Goal: Information Seeking & Learning: Find specific page/section

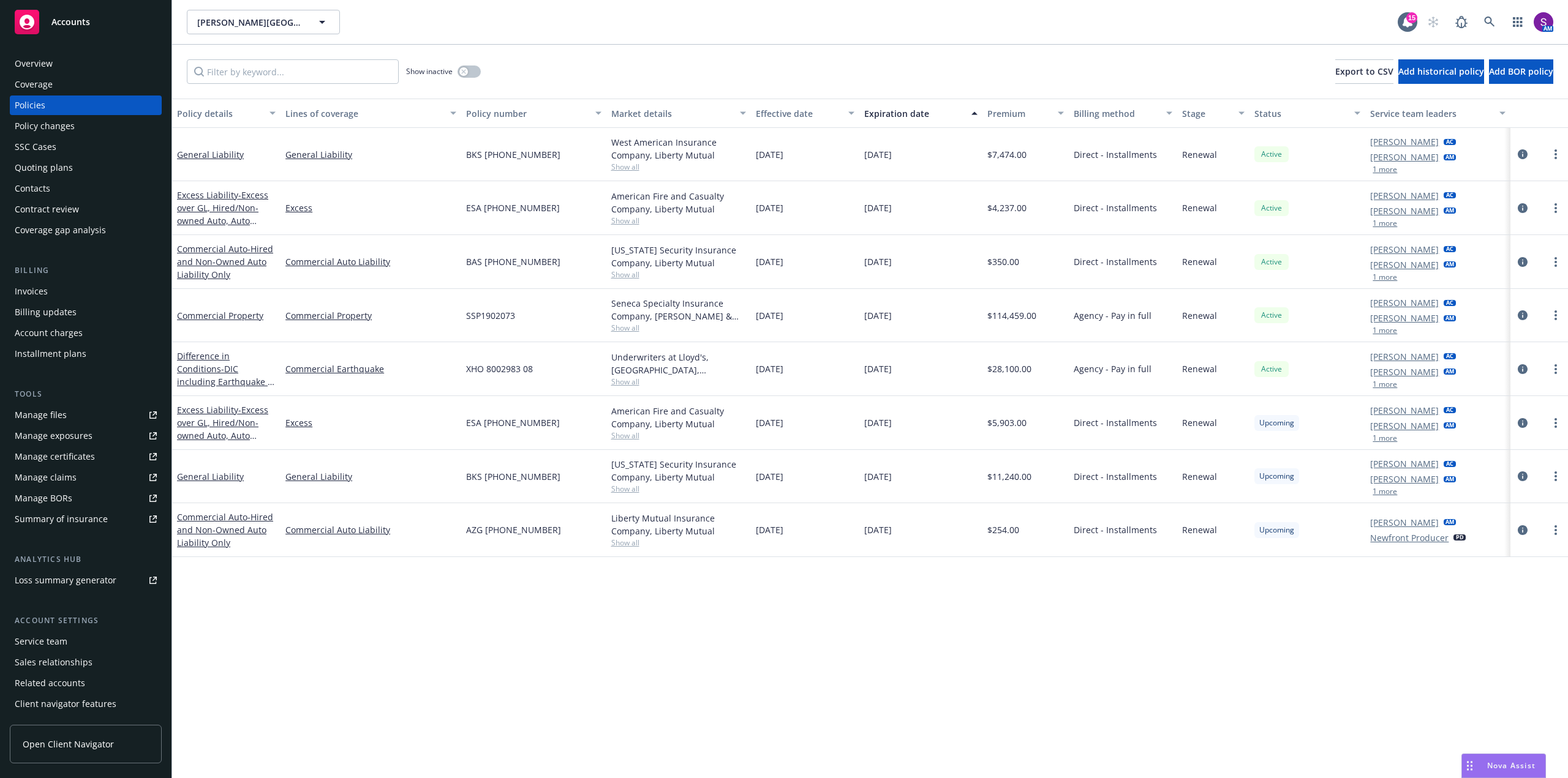
click at [77, 71] on div "Overview" at bounding box center [86, 63] width 142 height 20
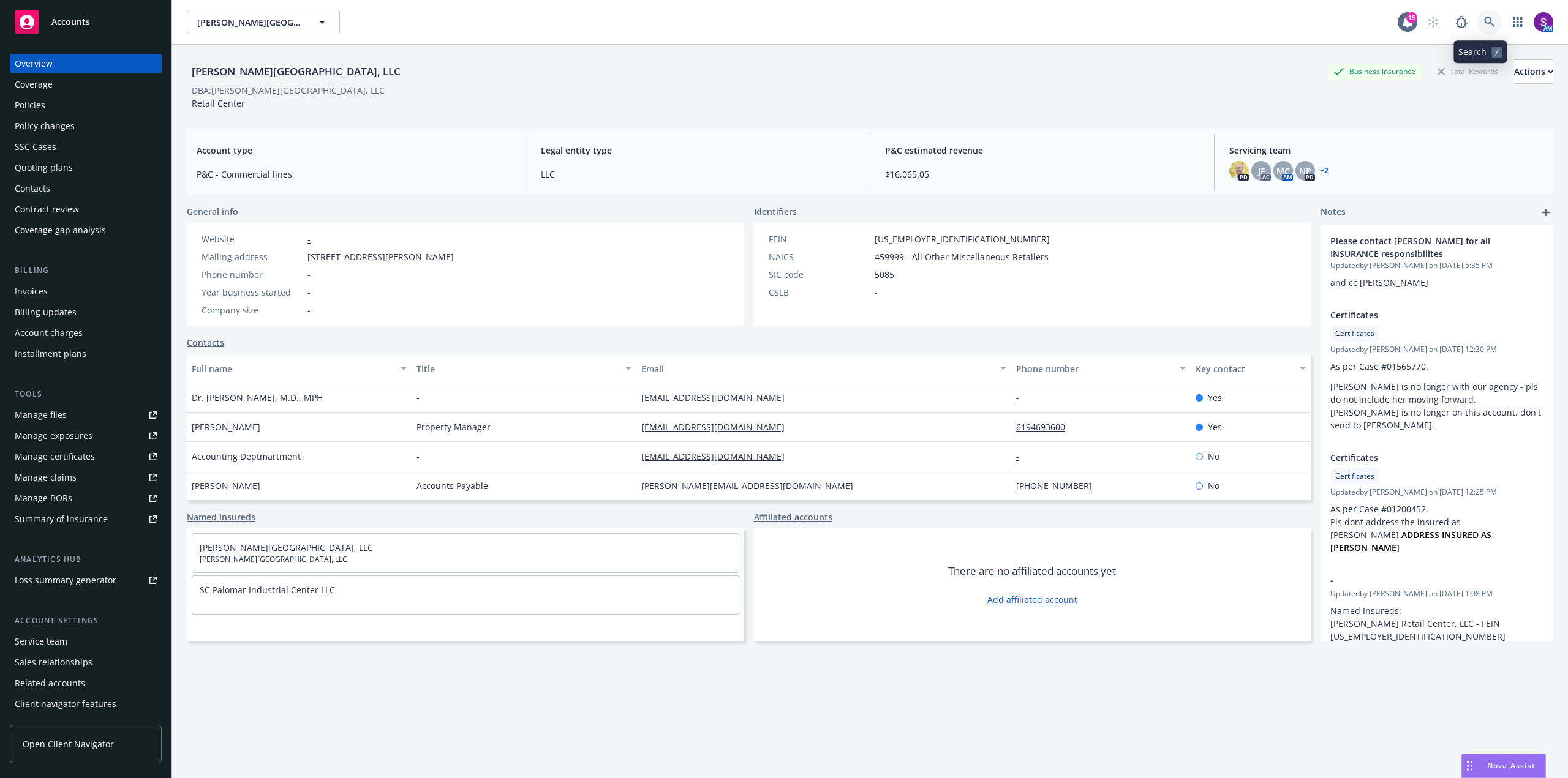
click at [1484, 25] on icon at bounding box center [1489, 21] width 10 height 10
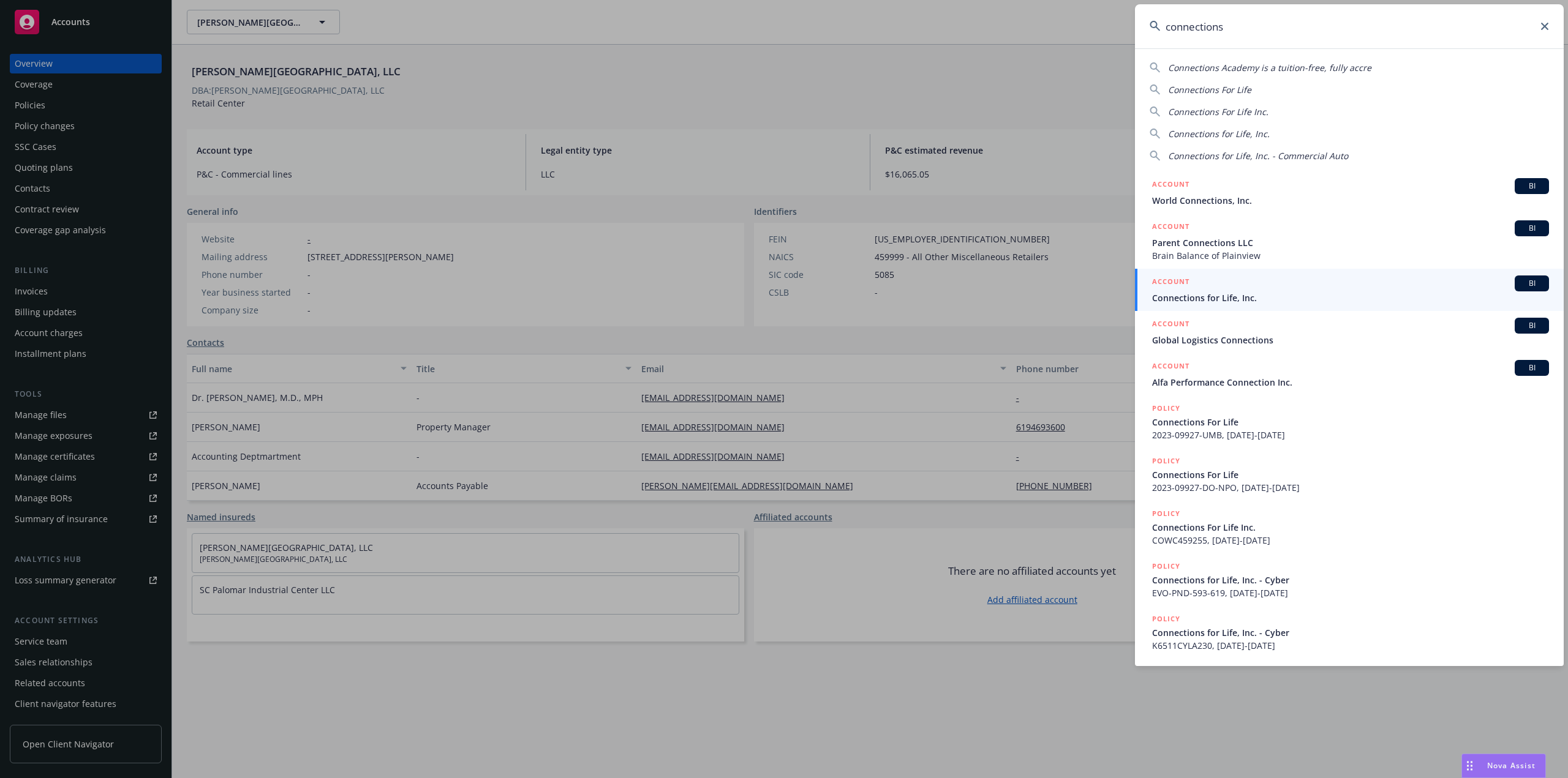
type input "connections"
click at [1222, 294] on span "Connections for Life, Inc." at bounding box center [1351, 298] width 397 height 13
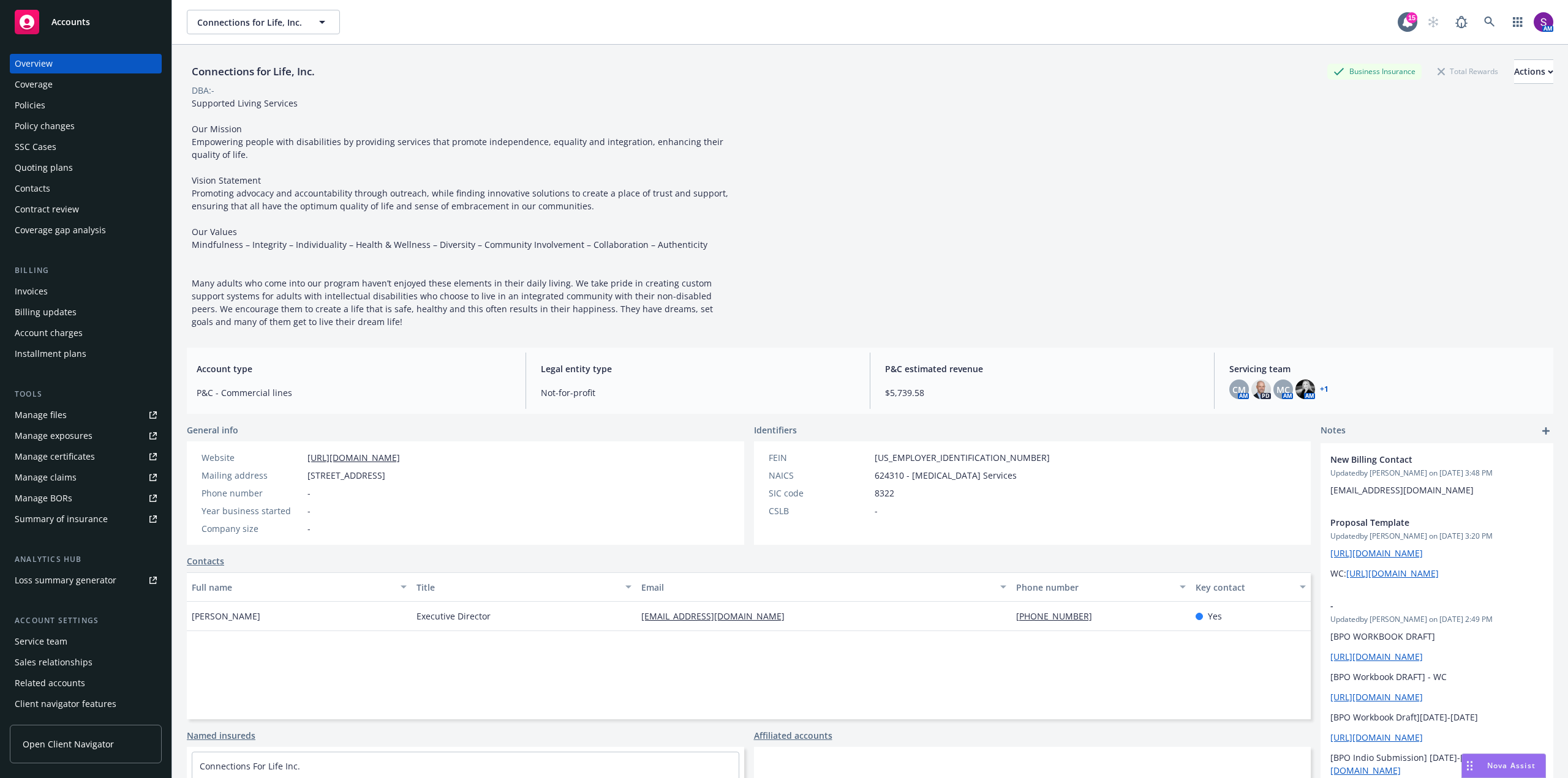
click at [67, 103] on div "Policies" at bounding box center [86, 105] width 142 height 20
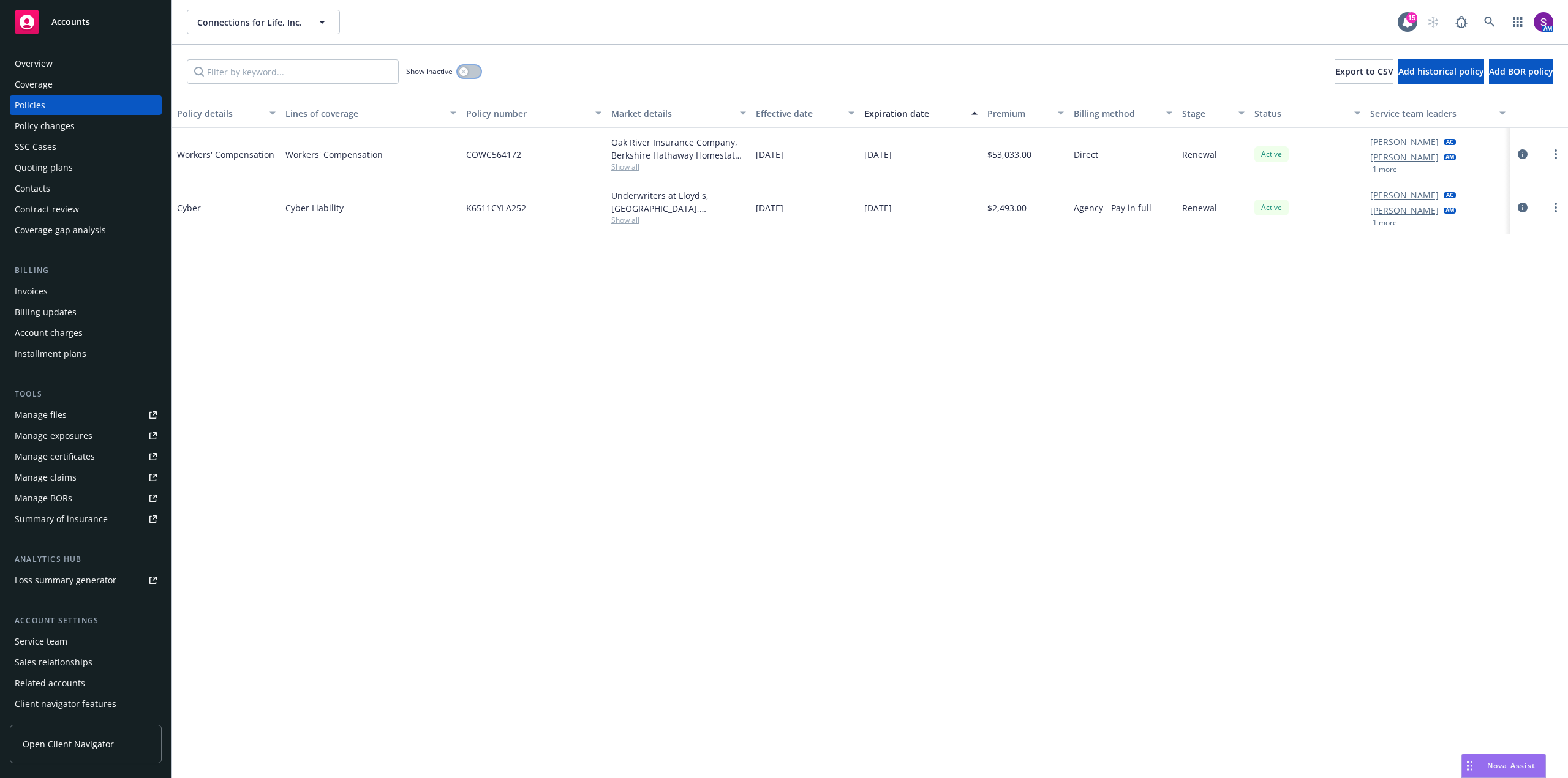
click at [462, 71] on icon "button" at bounding box center [463, 72] width 5 height 5
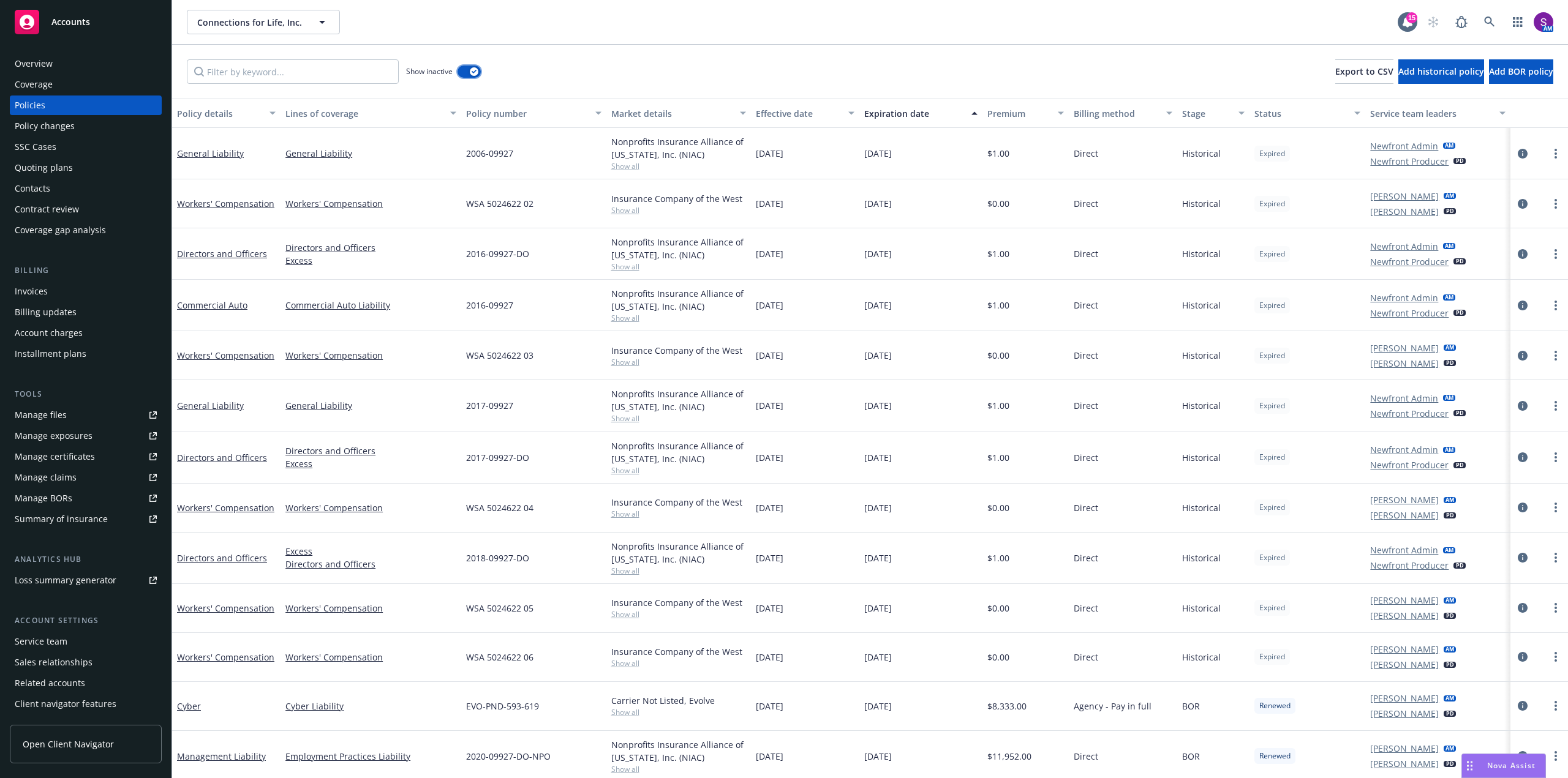
click at [472, 72] on icon "button" at bounding box center [474, 71] width 5 height 3
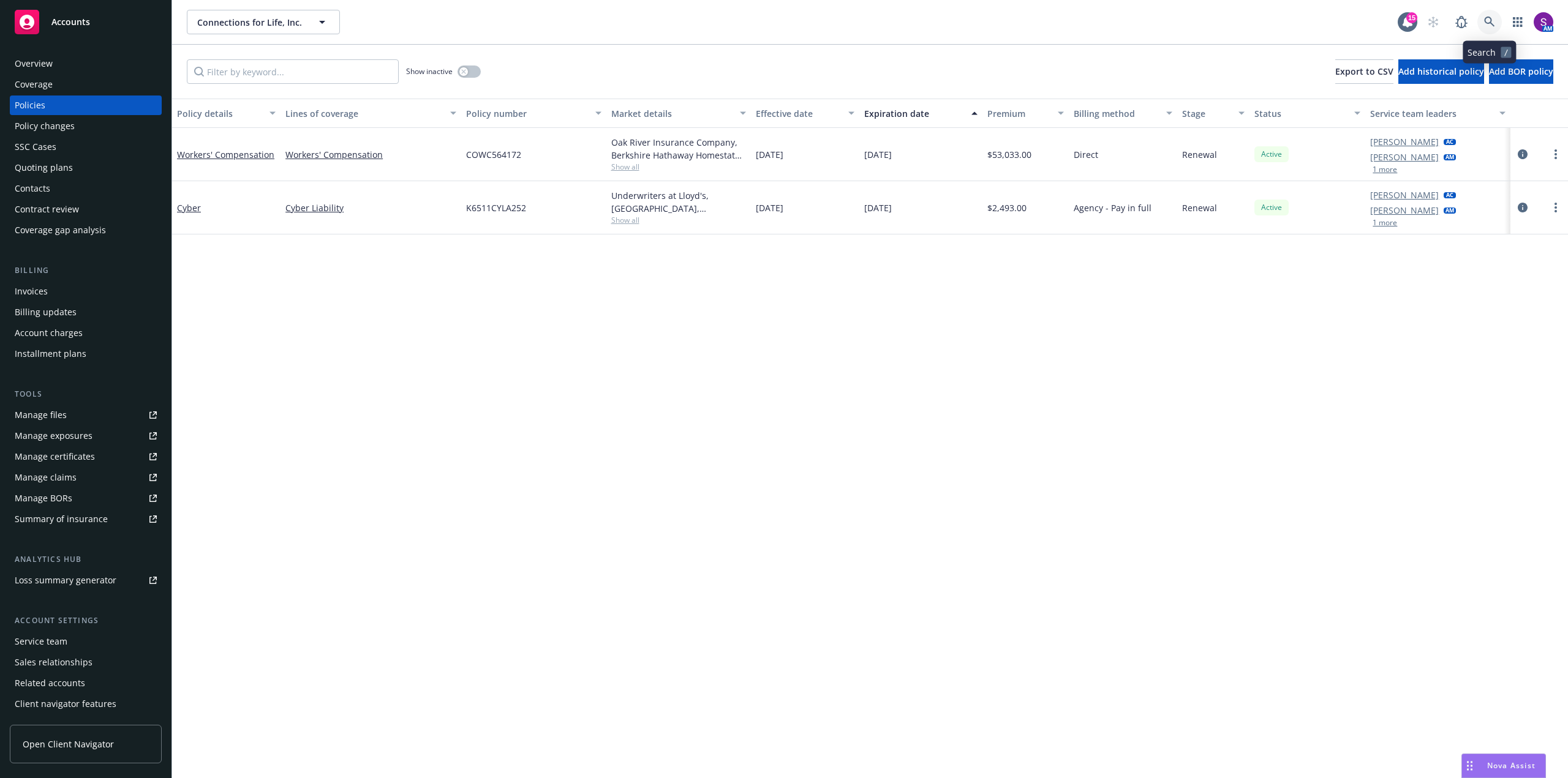
click at [1484, 16] on link at bounding box center [1490, 22] width 25 height 25
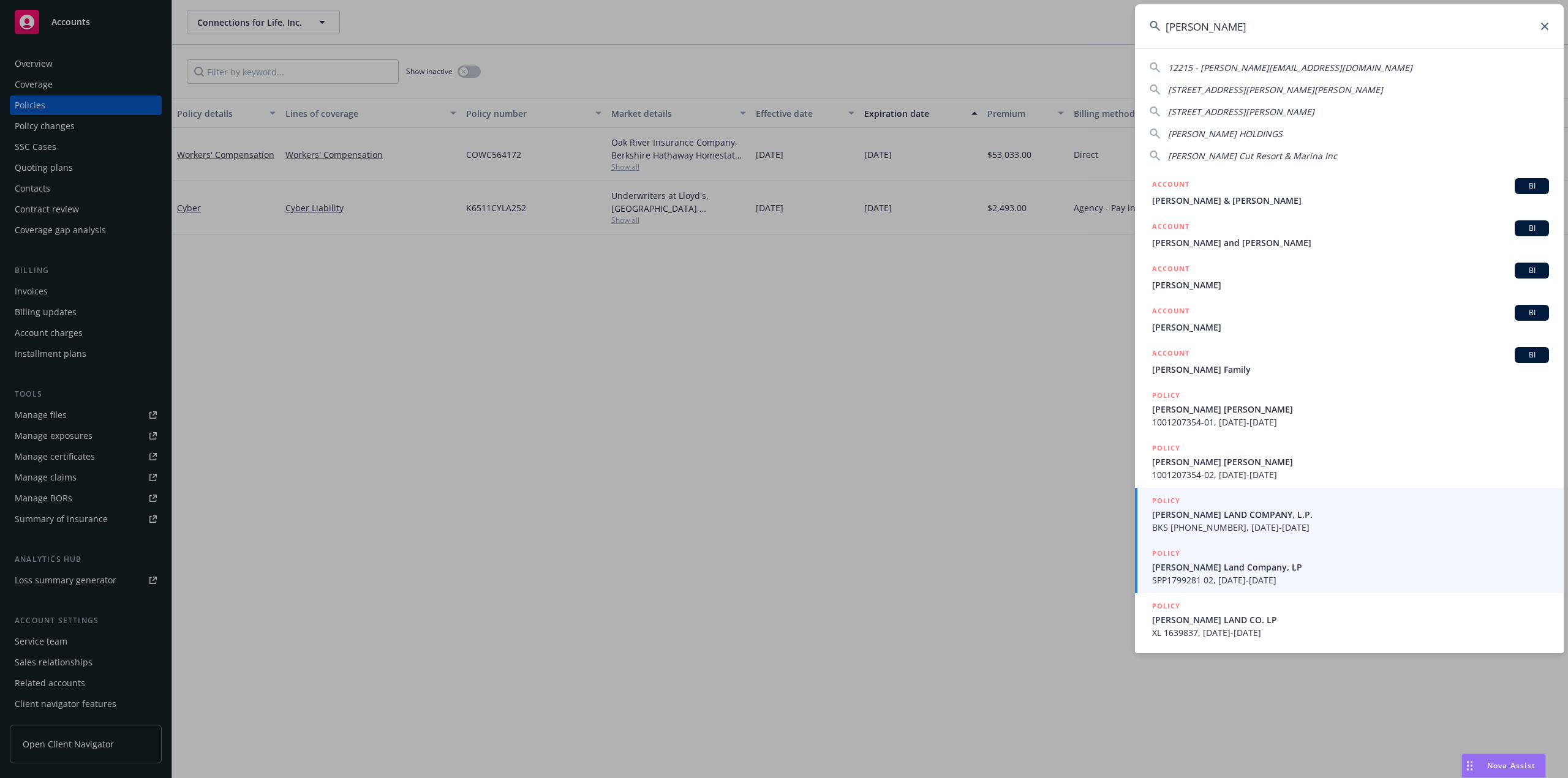
type input "turner"
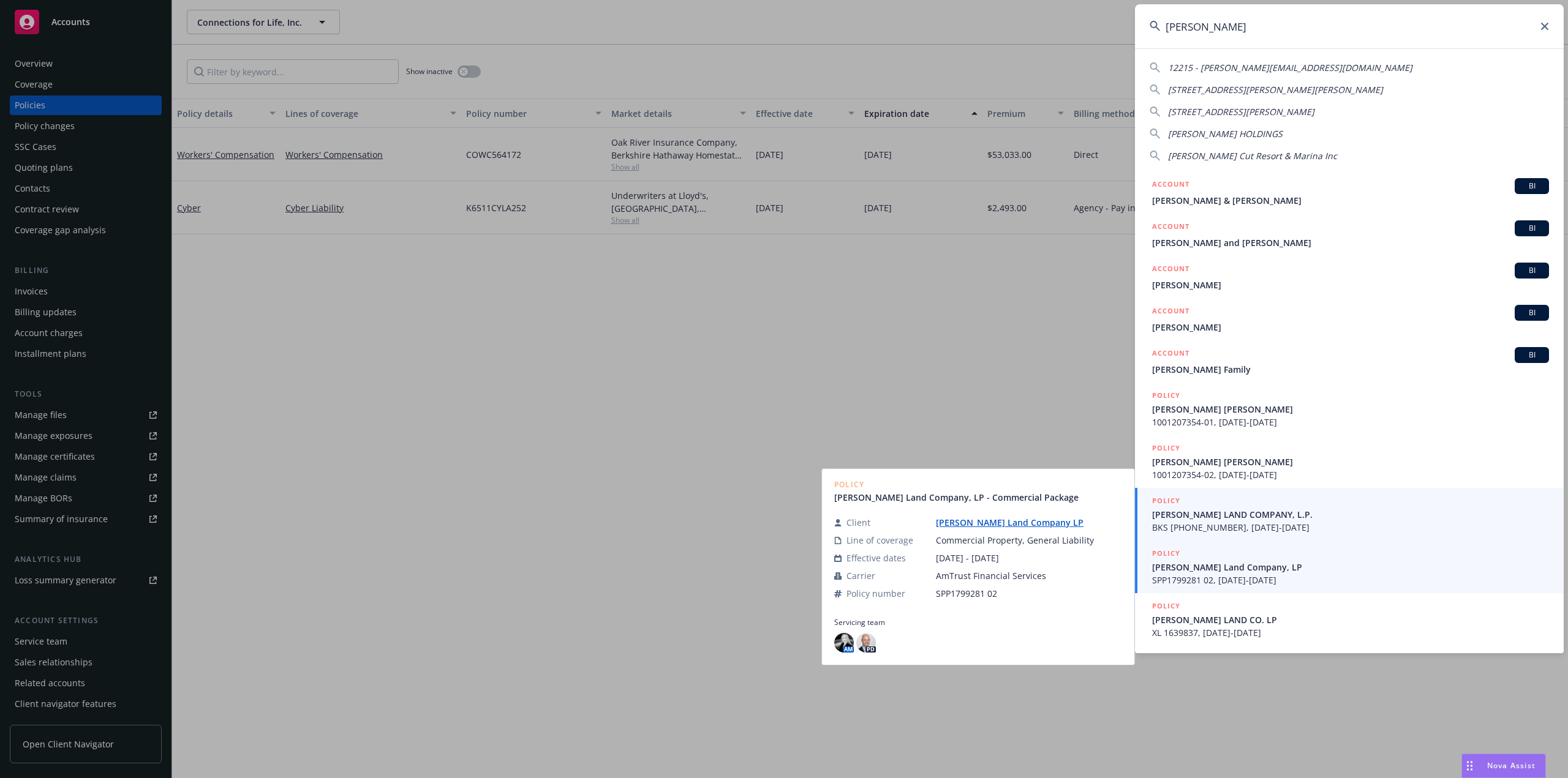
click at [1211, 529] on span "BKS (24) 63 48 56 77, 07/06/2023-07/06/2024" at bounding box center [1351, 527] width 397 height 13
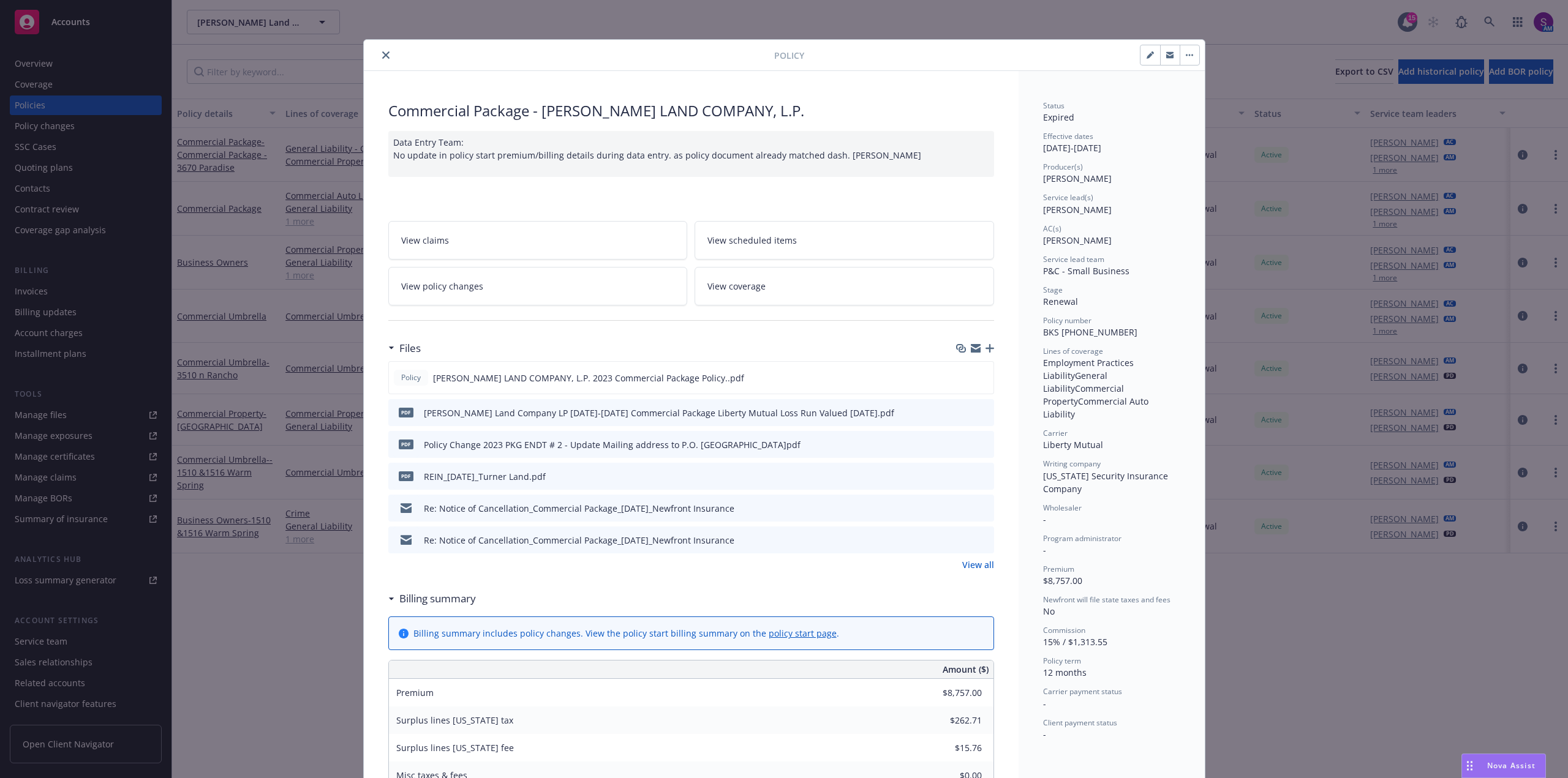
click at [382, 52] on icon "close" at bounding box center [386, 55] width 7 height 7
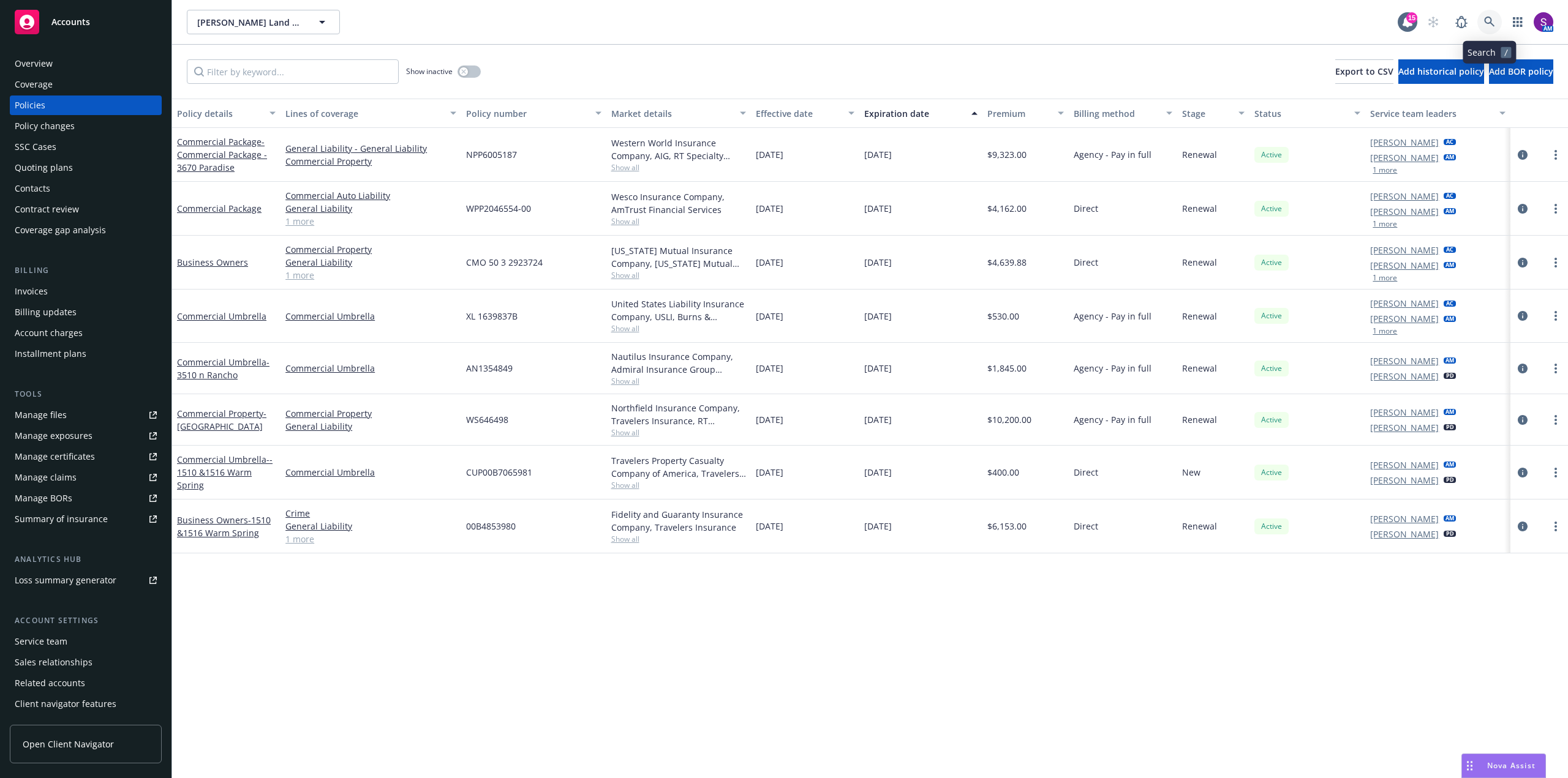
click at [1494, 27] on icon at bounding box center [1489, 21] width 10 height 10
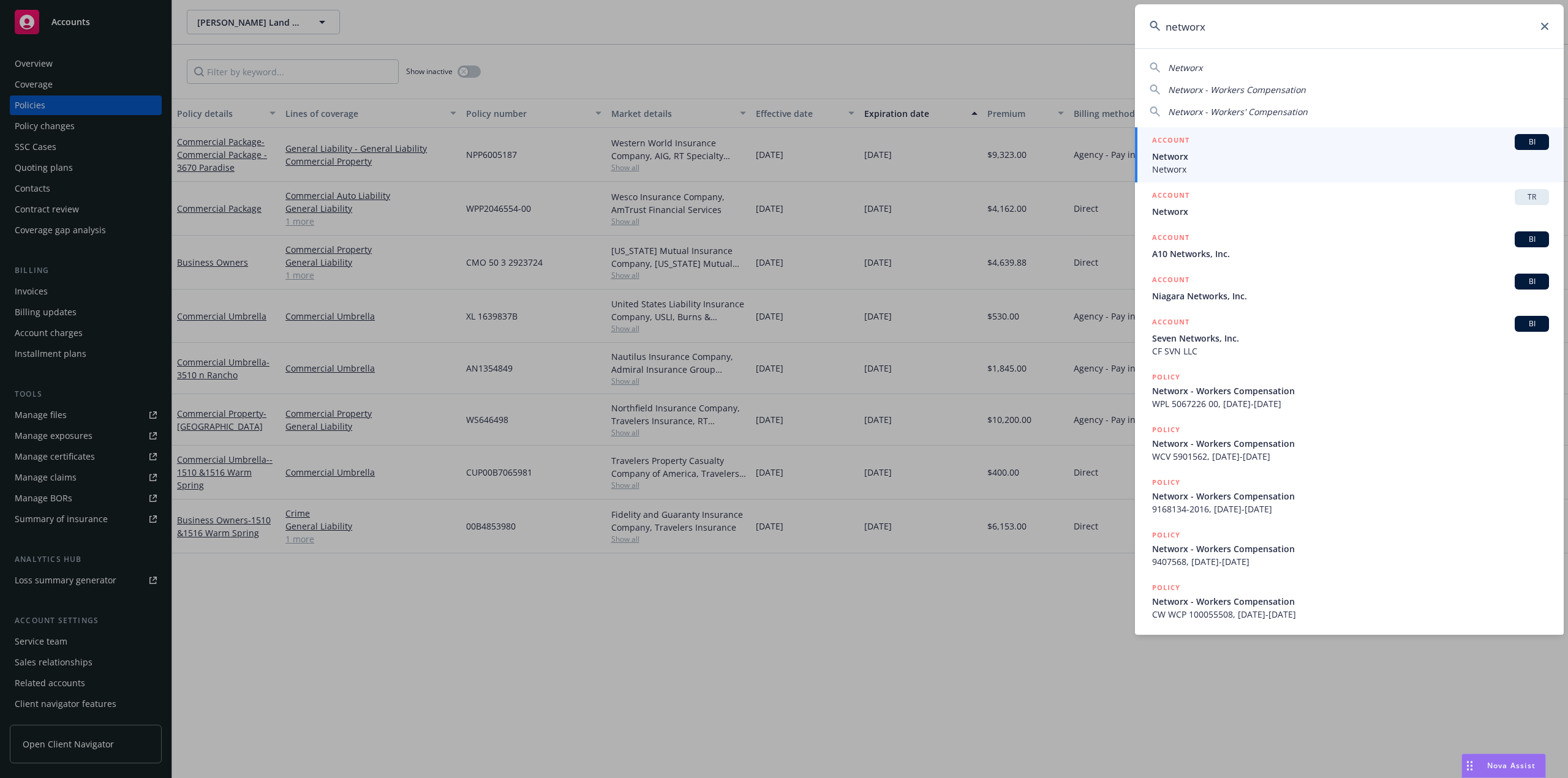
type input "networx"
click at [1242, 164] on span "Networx" at bounding box center [1351, 169] width 397 height 13
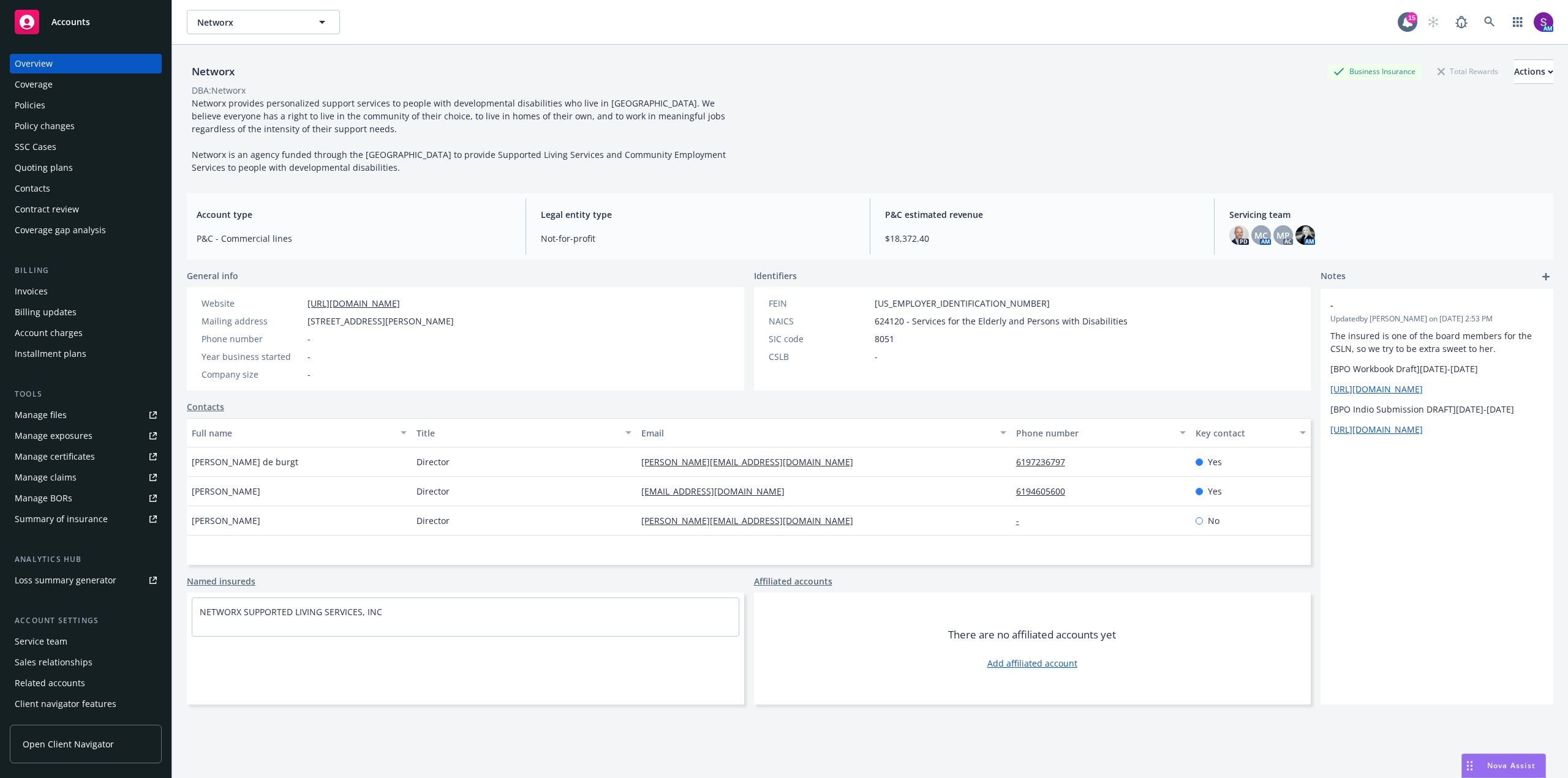
click at [40, 124] on div "Policy changes" at bounding box center [45, 126] width 60 height 20
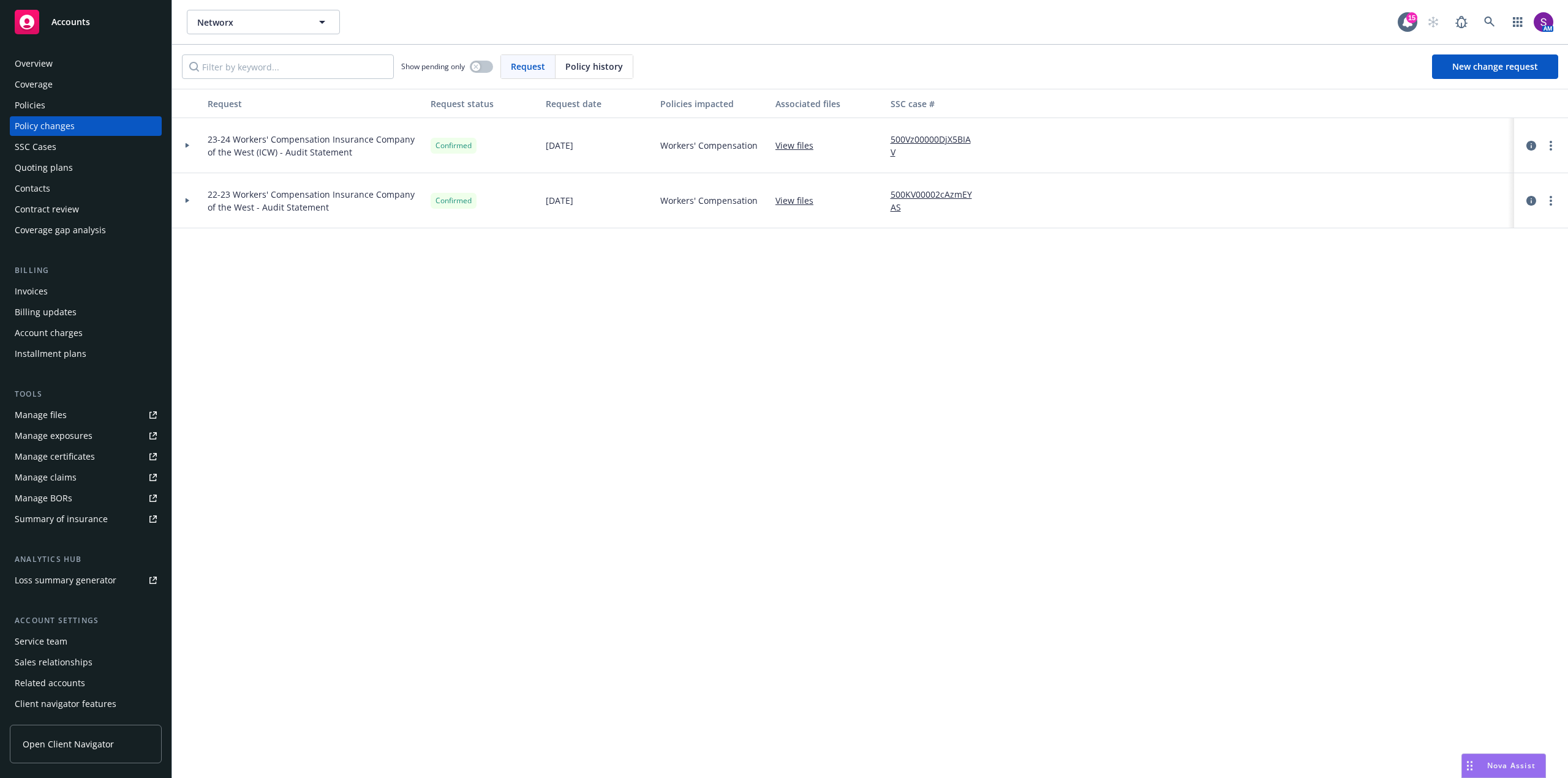
click at [33, 103] on div "Policies" at bounding box center [30, 105] width 31 height 20
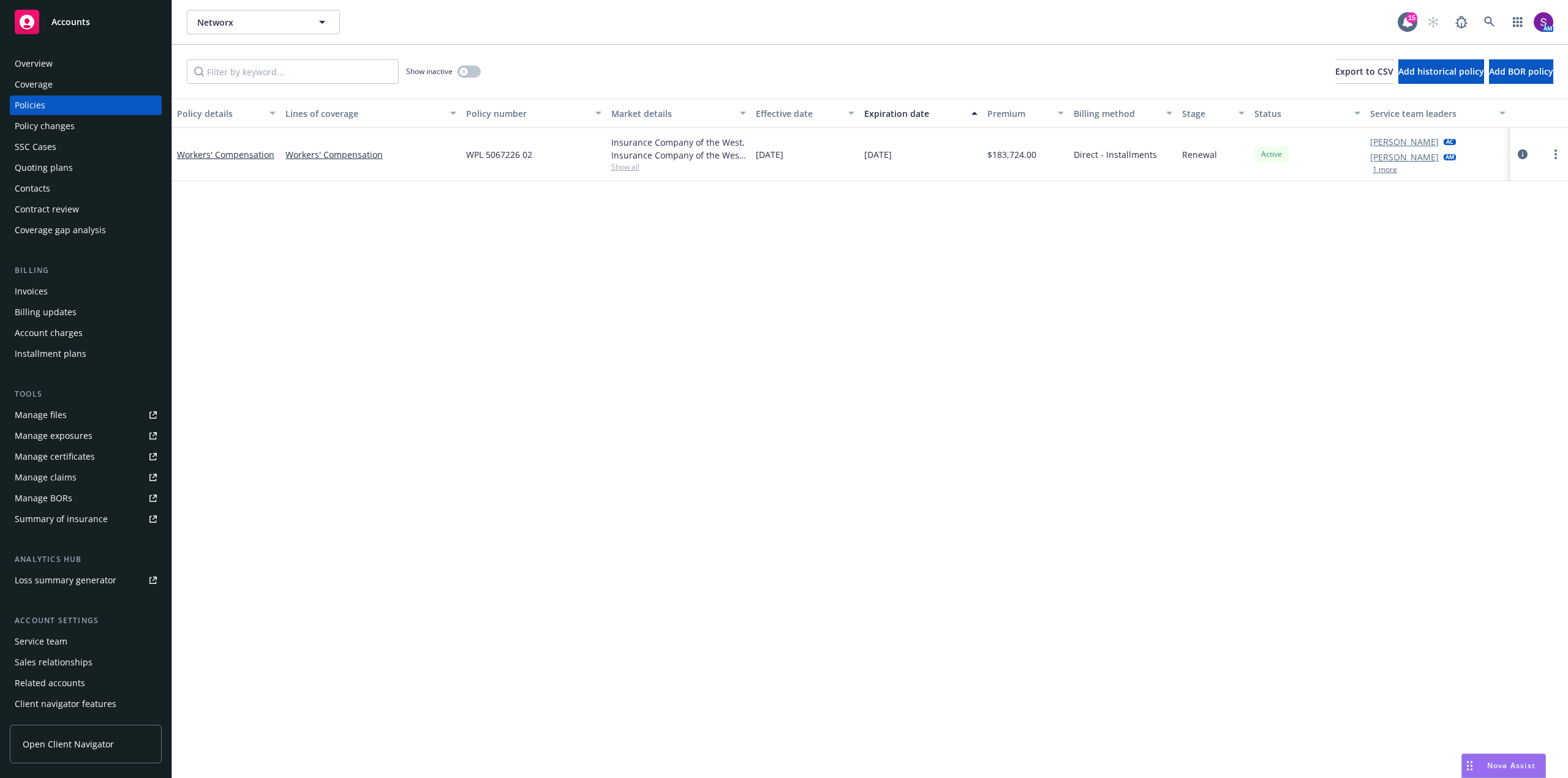
click at [71, 170] on div "Quoting plans" at bounding box center [86, 168] width 142 height 20
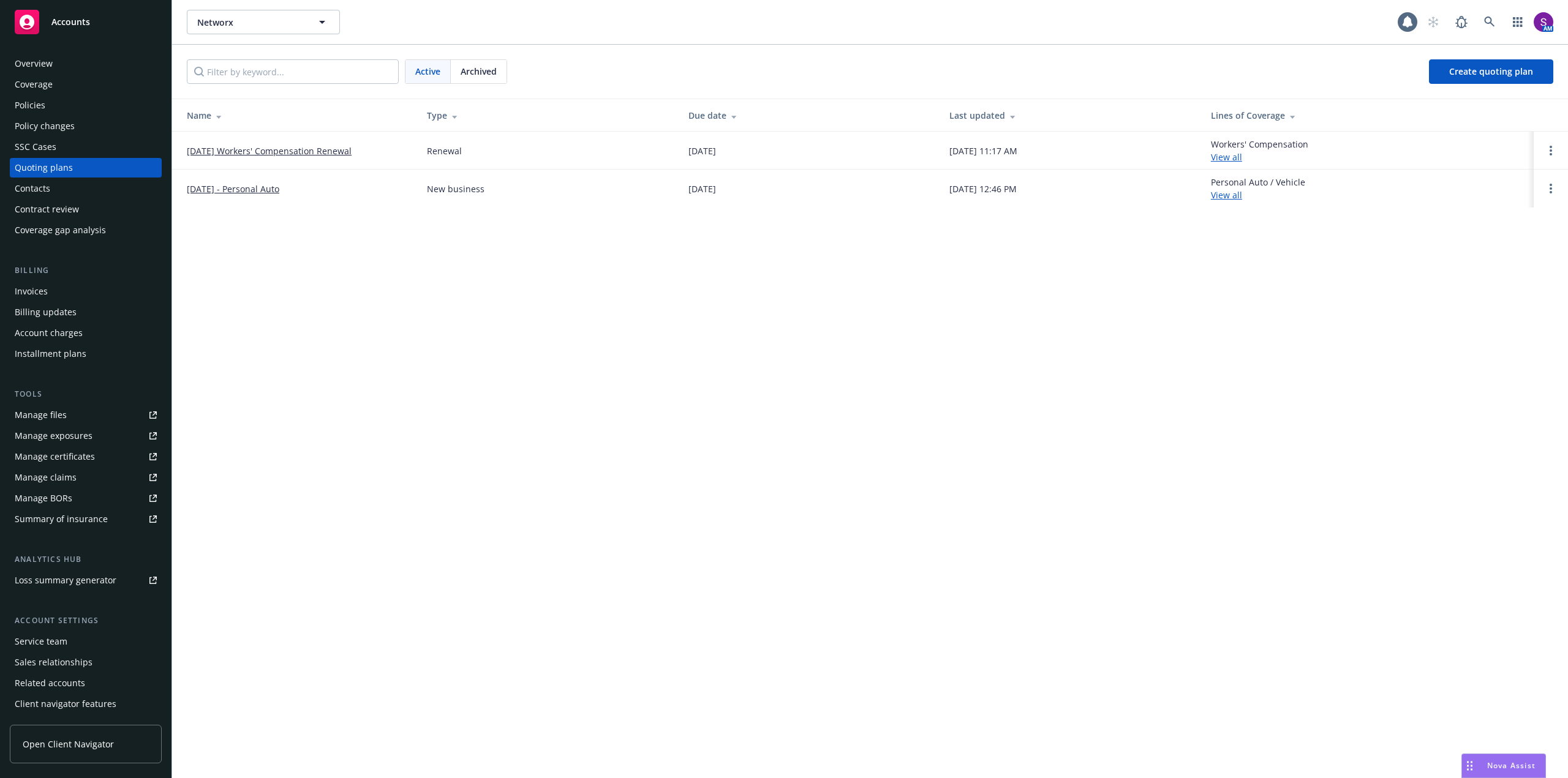
click at [302, 149] on link "09/01/25 Workers' Compensation Renewal" at bounding box center [269, 151] width 165 height 13
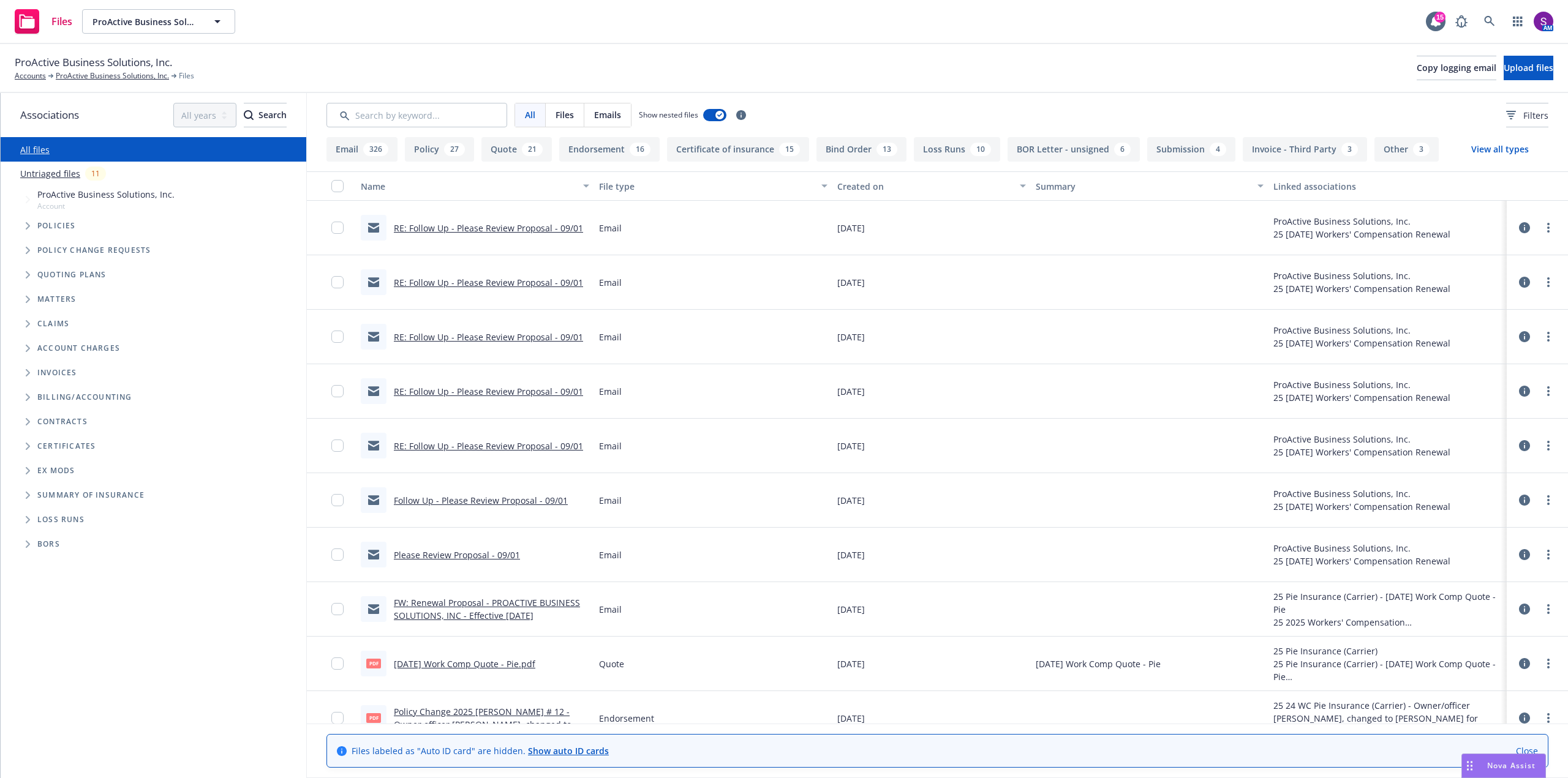
scroll to position [2869, 0]
click at [1516, 21] on icon "button" at bounding box center [1517, 21] width 9 height 10
click at [1392, 157] on span "Find trading partner and contact information" at bounding box center [1442, 161] width 151 height 7
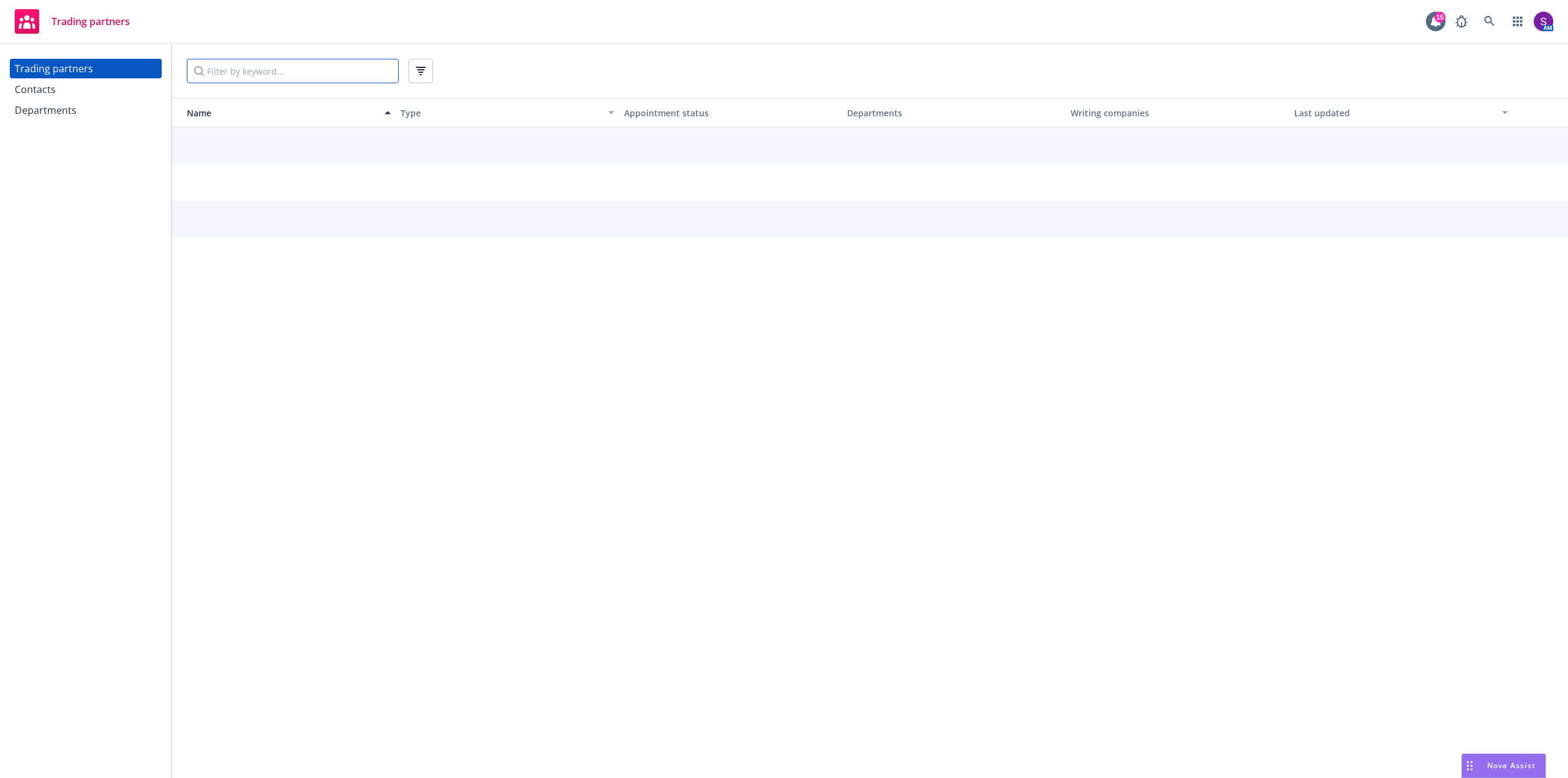
click at [277, 70] on input "Filter by keyword..." at bounding box center [292, 71] width 212 height 25
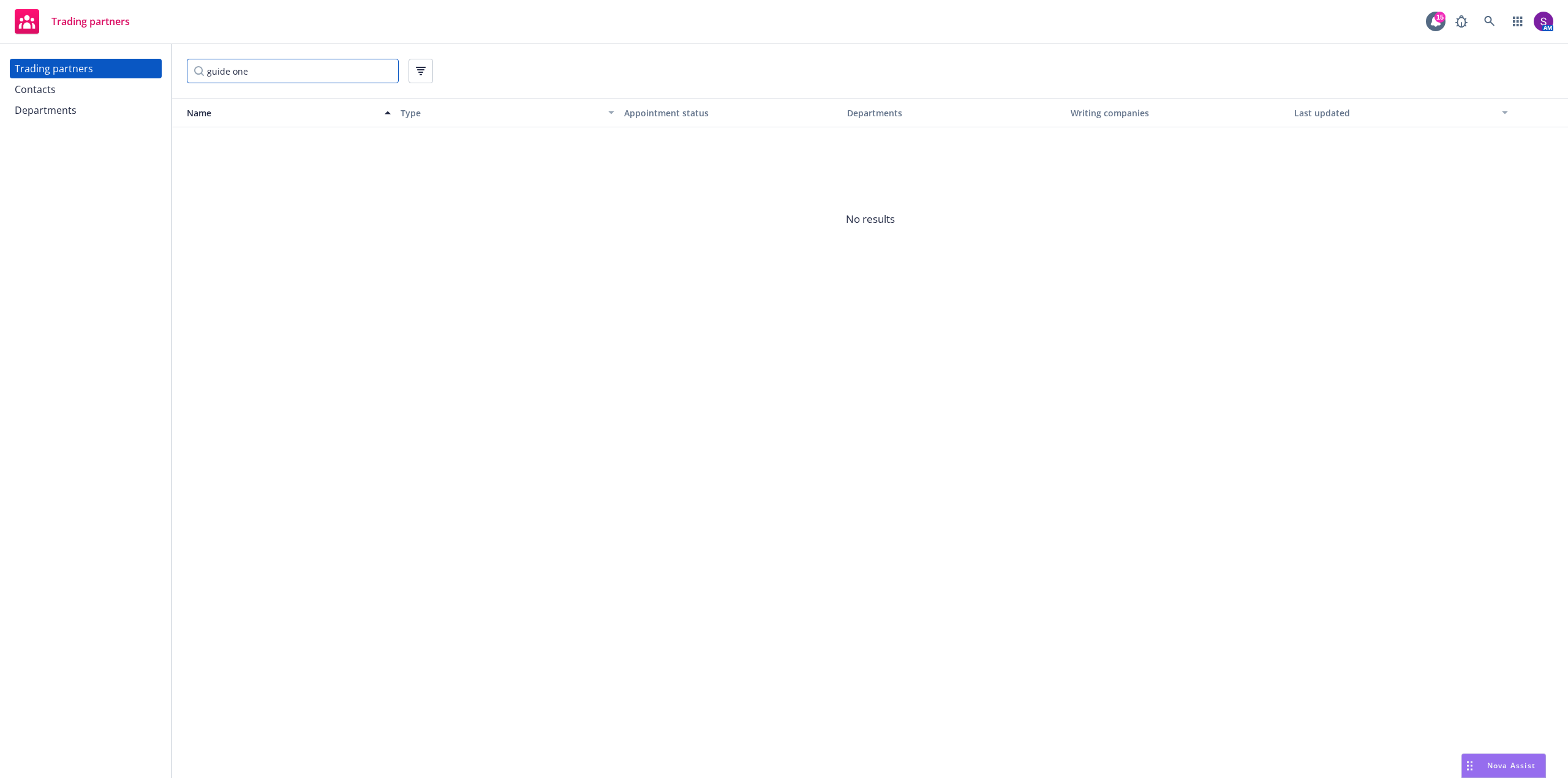
type input "guide one"
click at [52, 114] on div "Departments" at bounding box center [46, 110] width 62 height 20
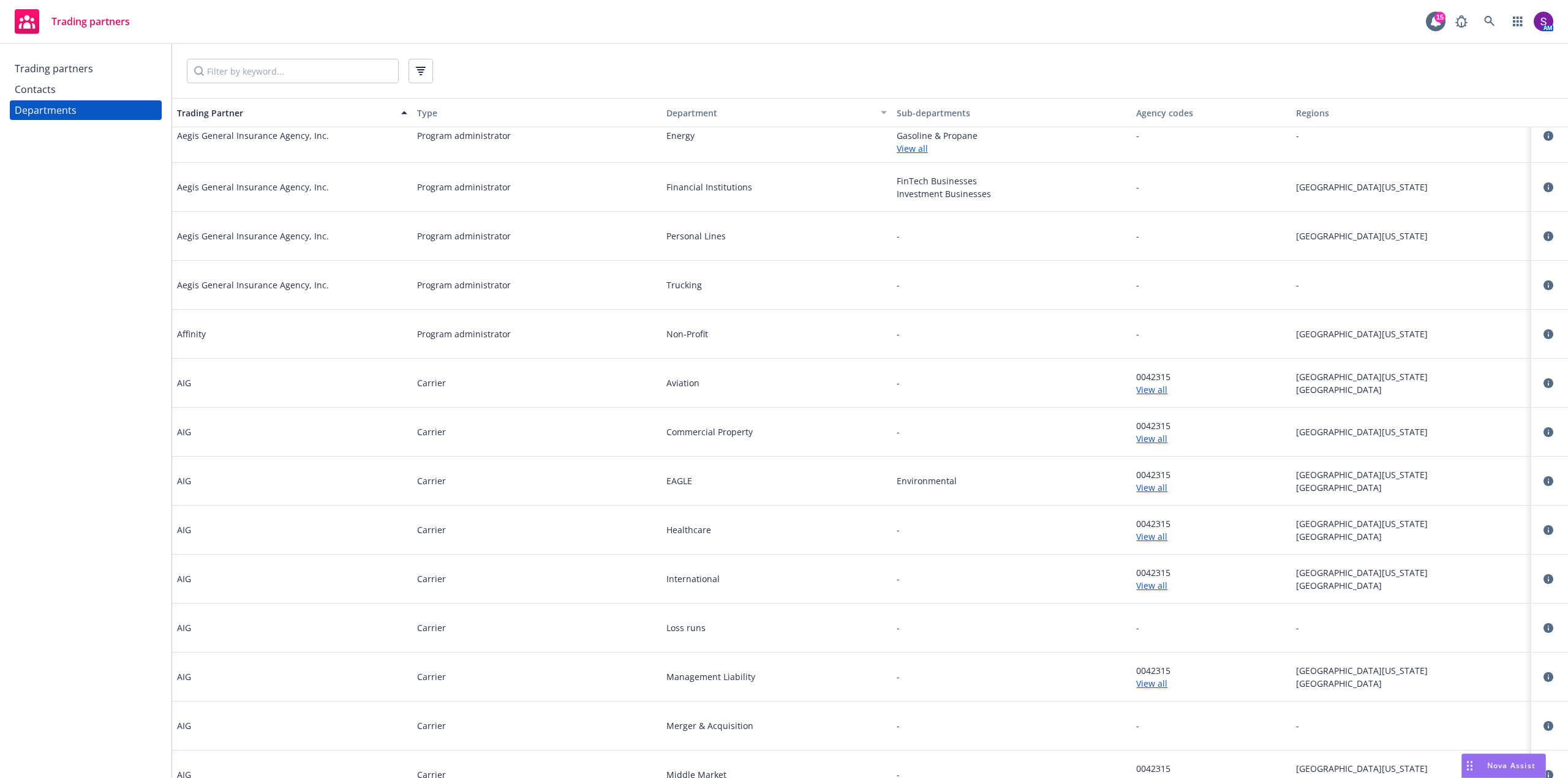
scroll to position [184, 0]
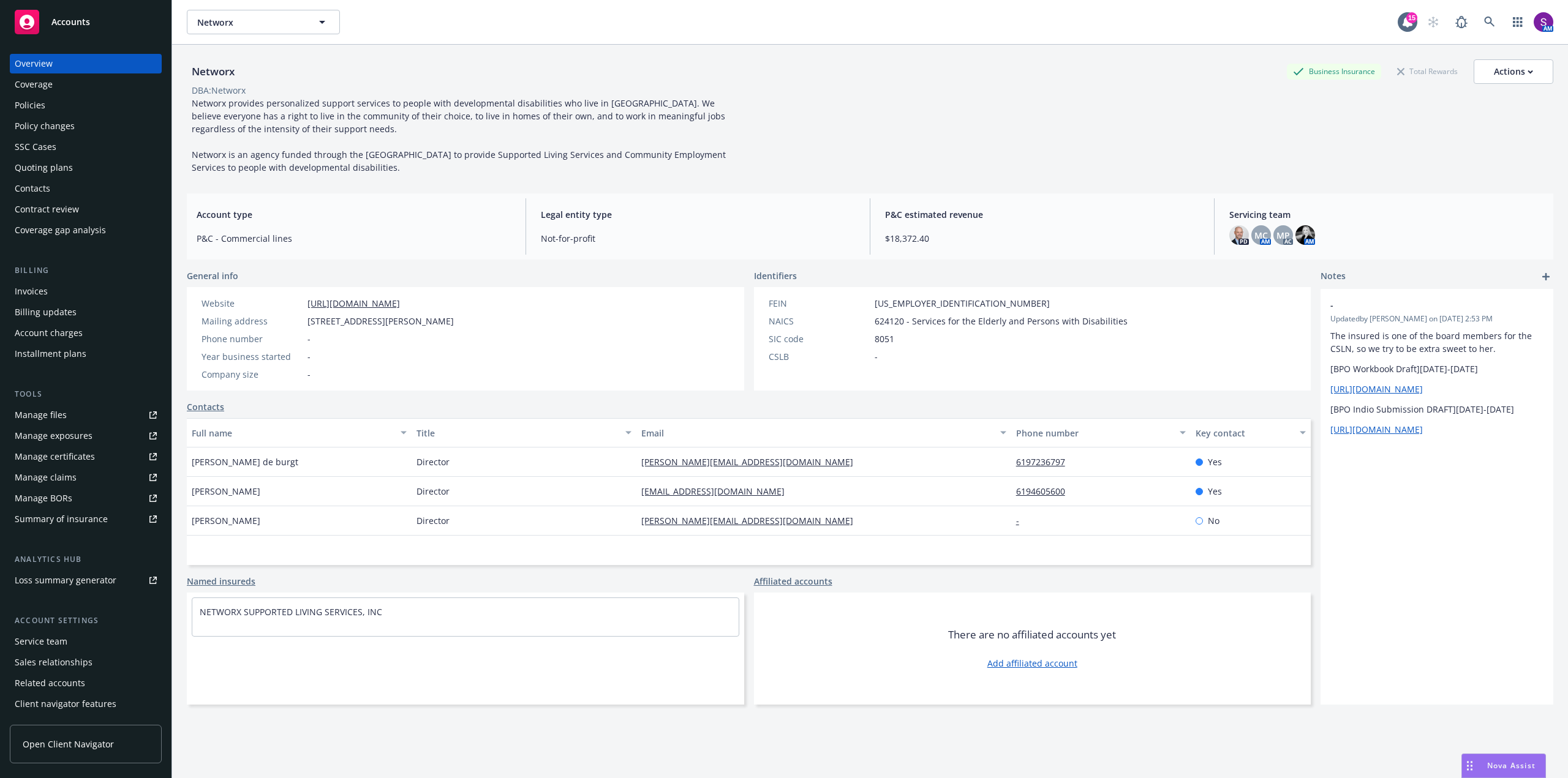
click at [58, 110] on div "Policies" at bounding box center [86, 105] width 142 height 20
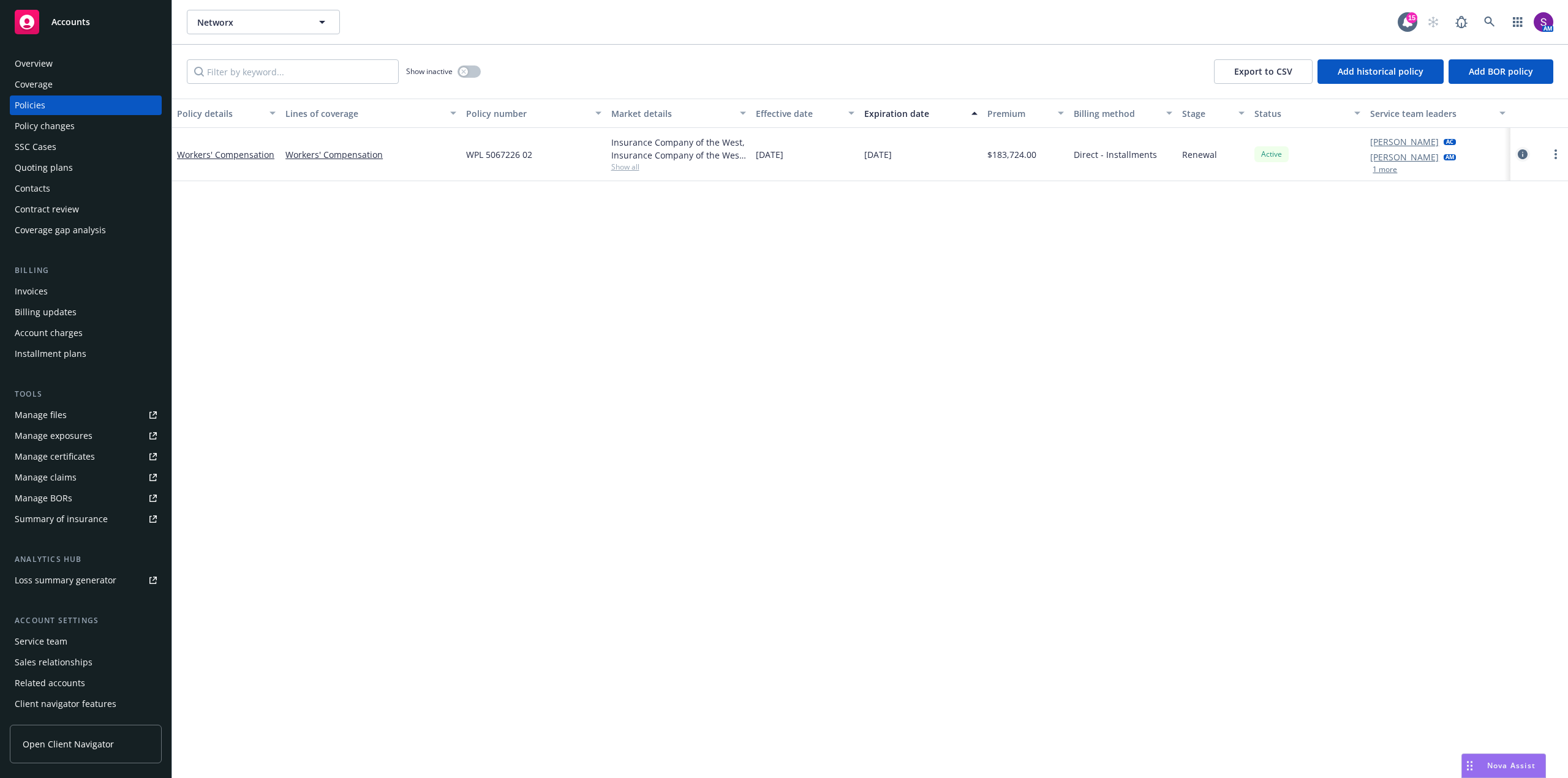
click at [1522, 154] on icon "circleInformation" at bounding box center [1522, 154] width 10 height 10
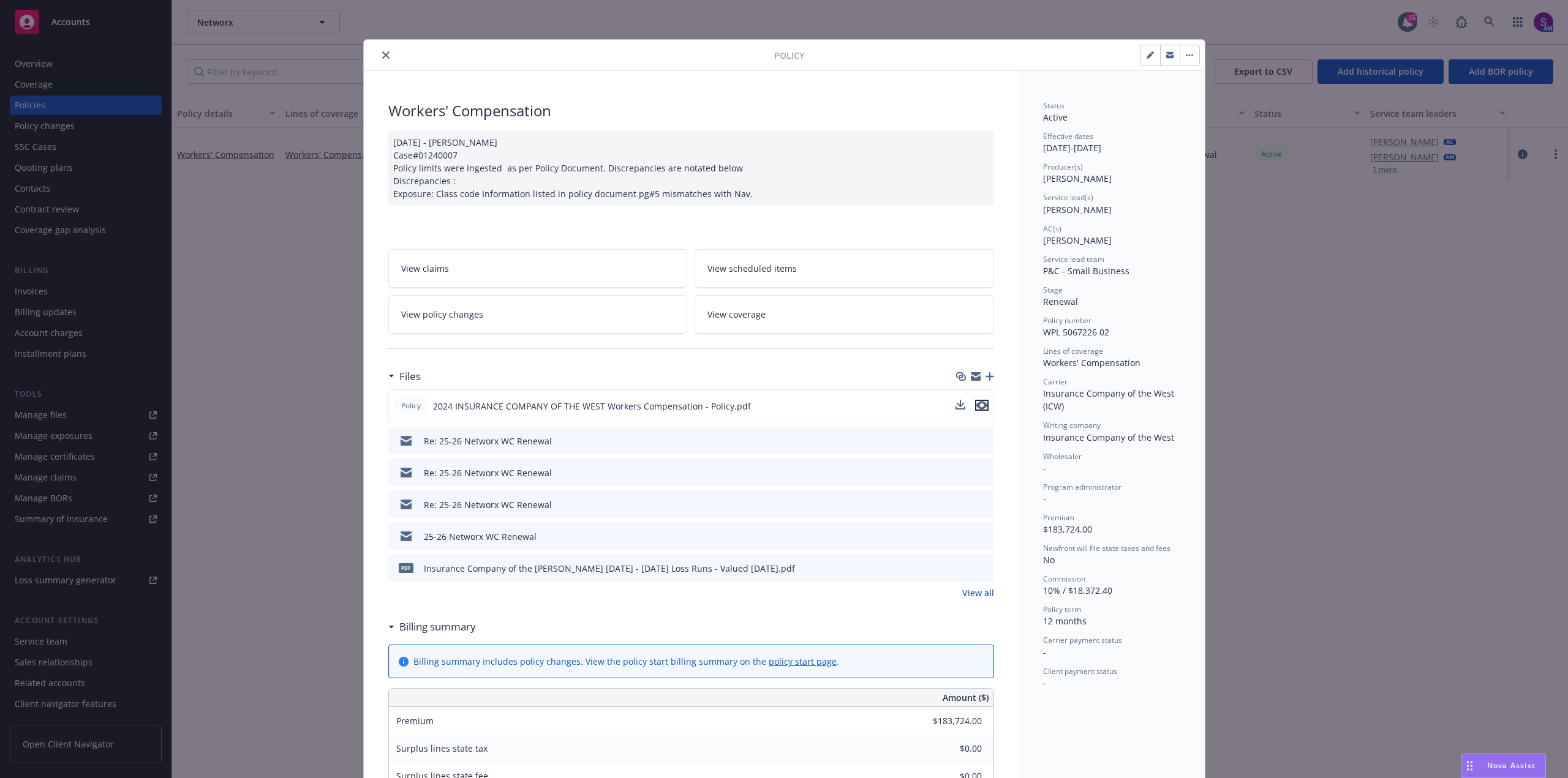
click at [977, 404] on icon "preview file" at bounding box center [982, 405] width 11 height 9
click at [382, 54] on icon "close" at bounding box center [386, 55] width 7 height 7
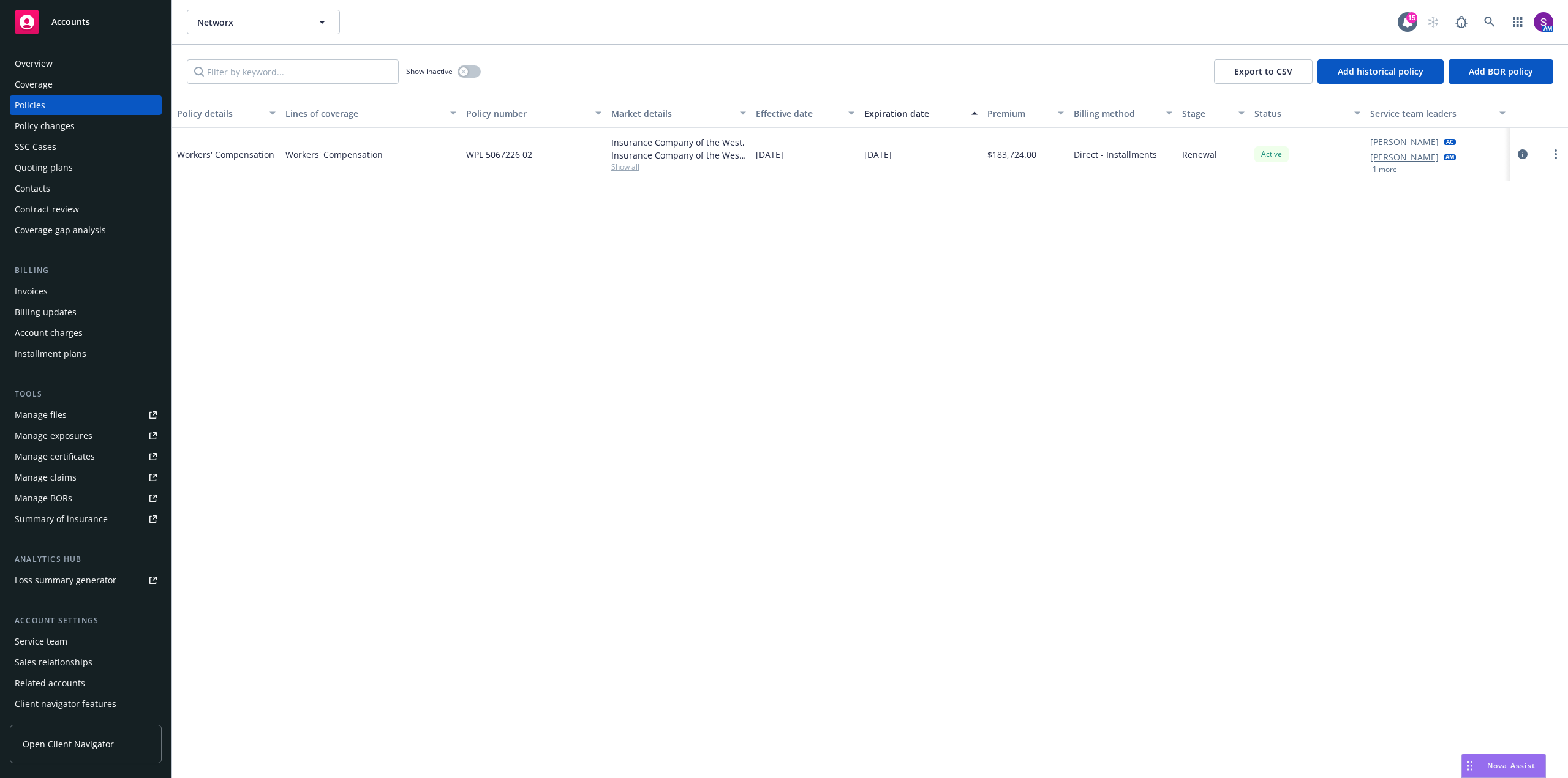
click at [40, 57] on div "Overview" at bounding box center [34, 63] width 38 height 20
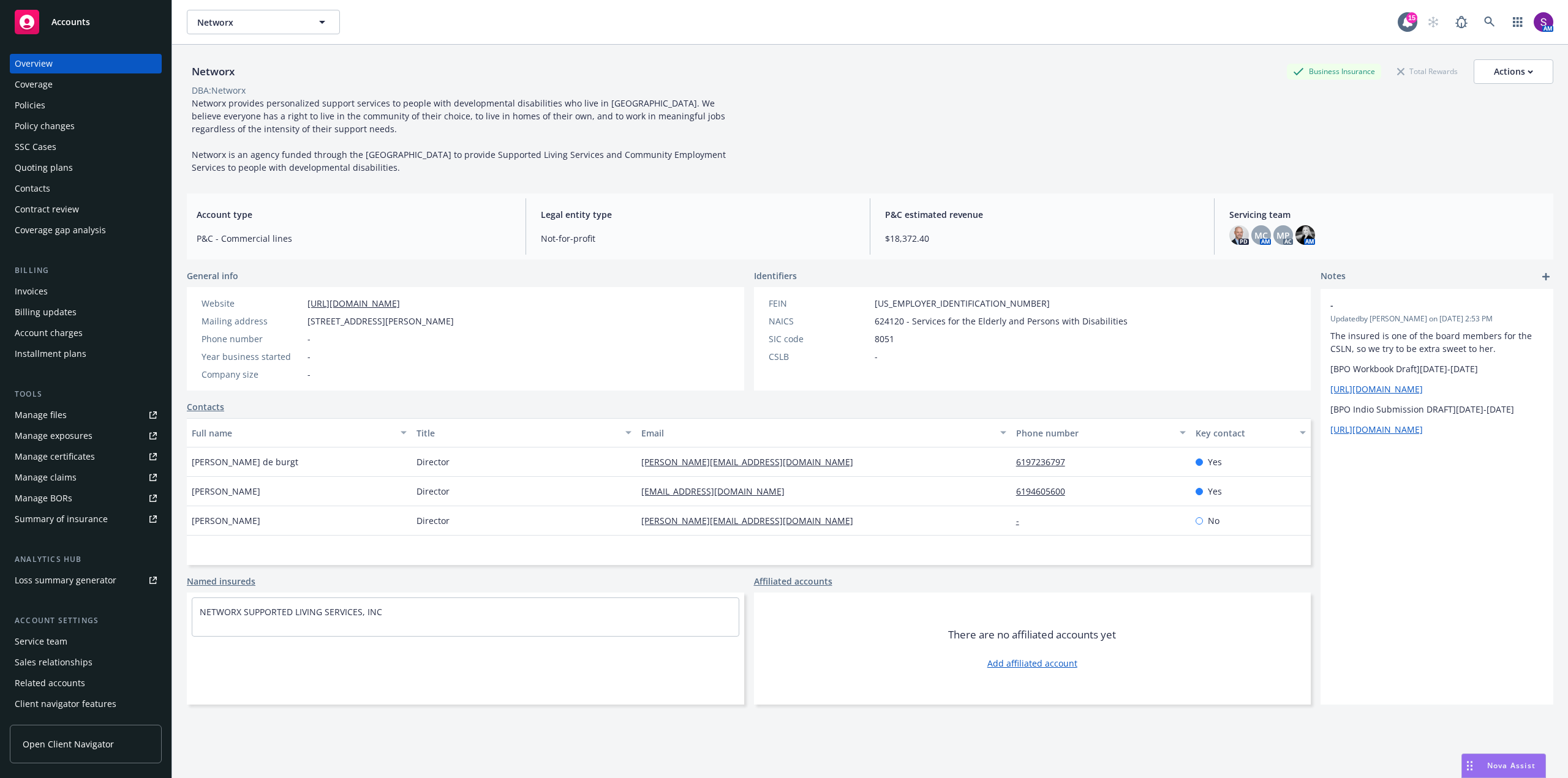
click at [54, 411] on div "Manage files" at bounding box center [41, 415] width 52 height 20
click at [1484, 20] on icon at bounding box center [1489, 21] width 10 height 10
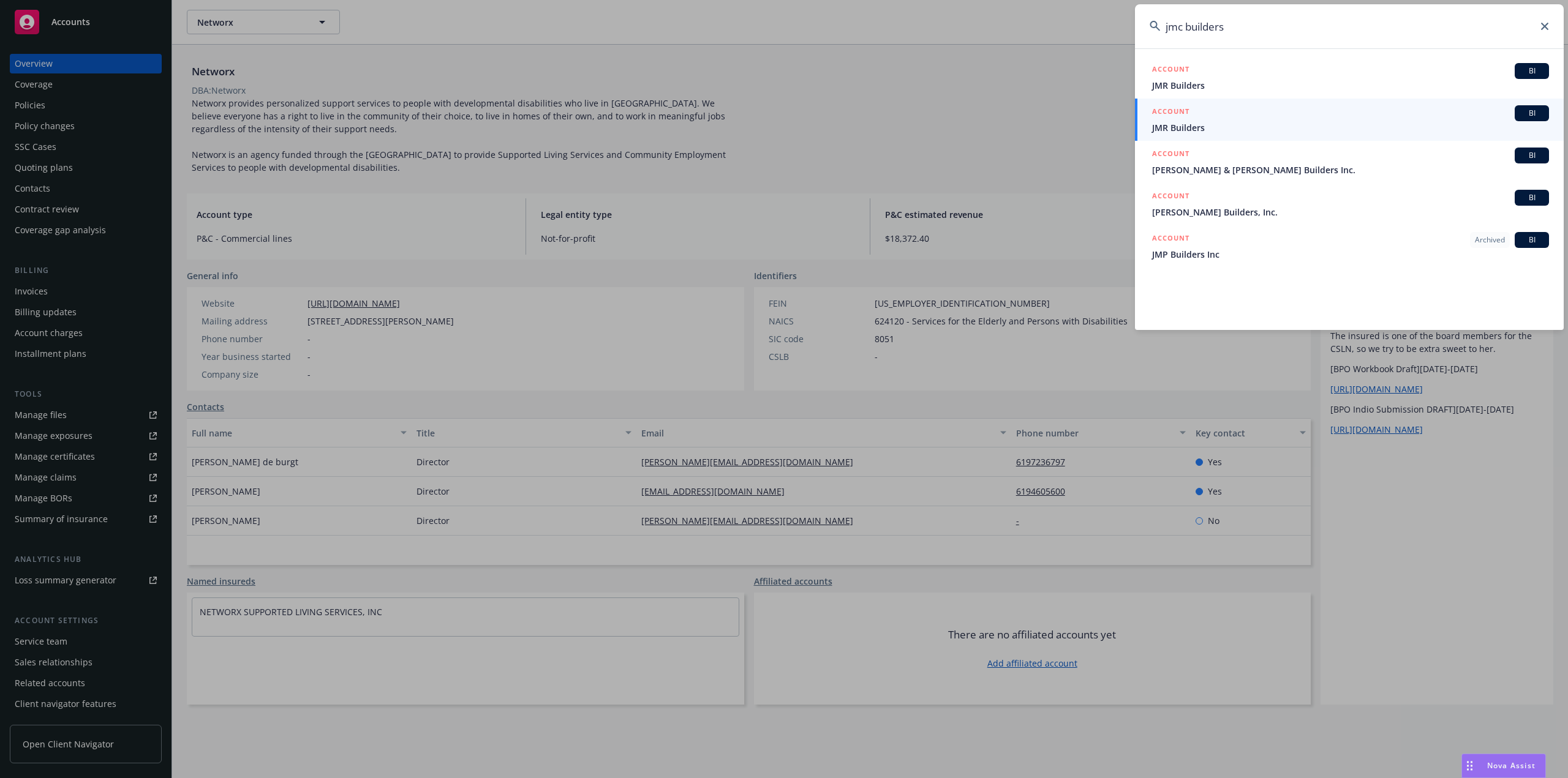
click at [1169, 25] on input "jmc builders" at bounding box center [1349, 26] width 429 height 44
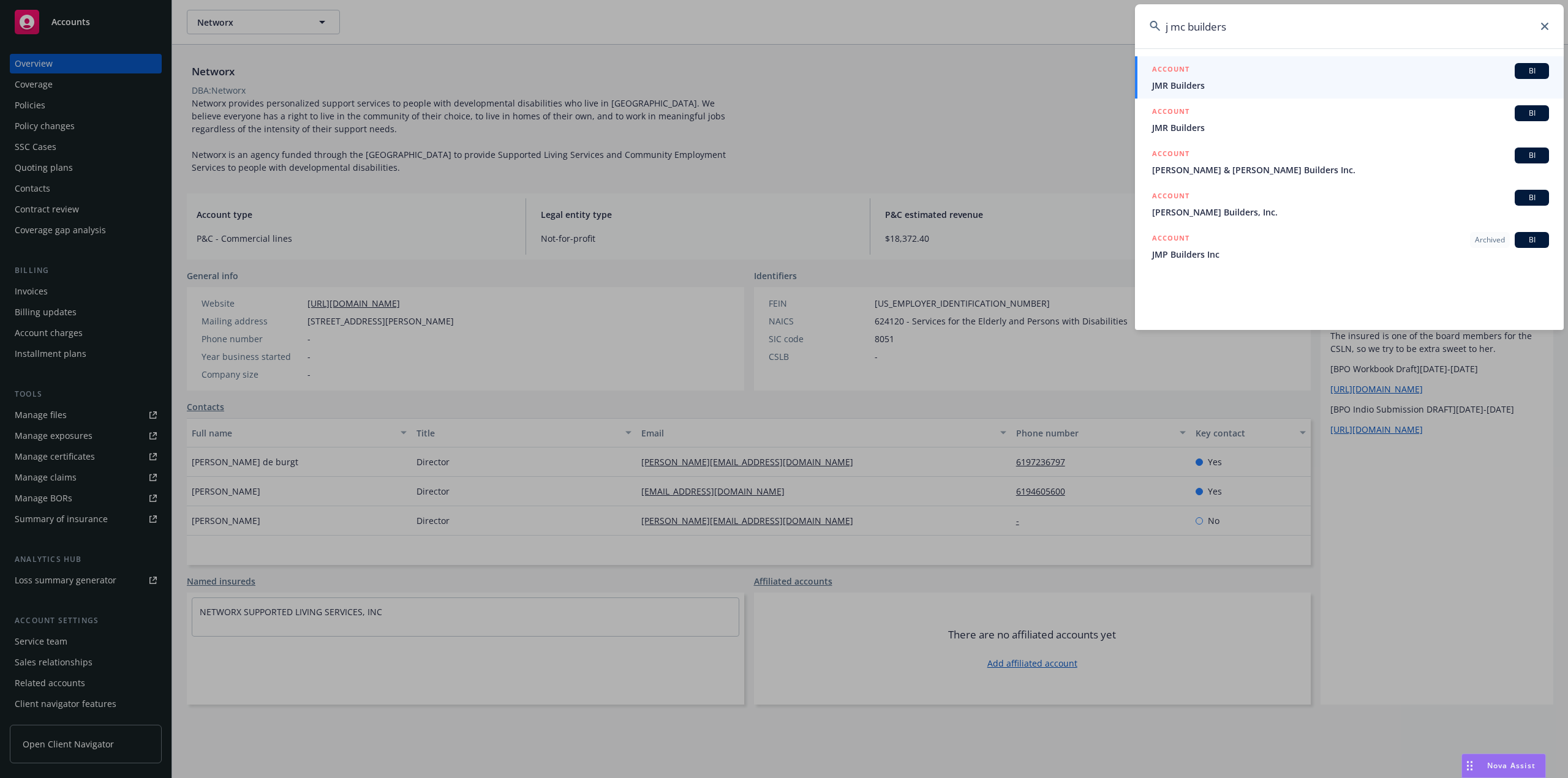
click at [1182, 22] on input "j mc builders" at bounding box center [1349, 26] width 429 height 44
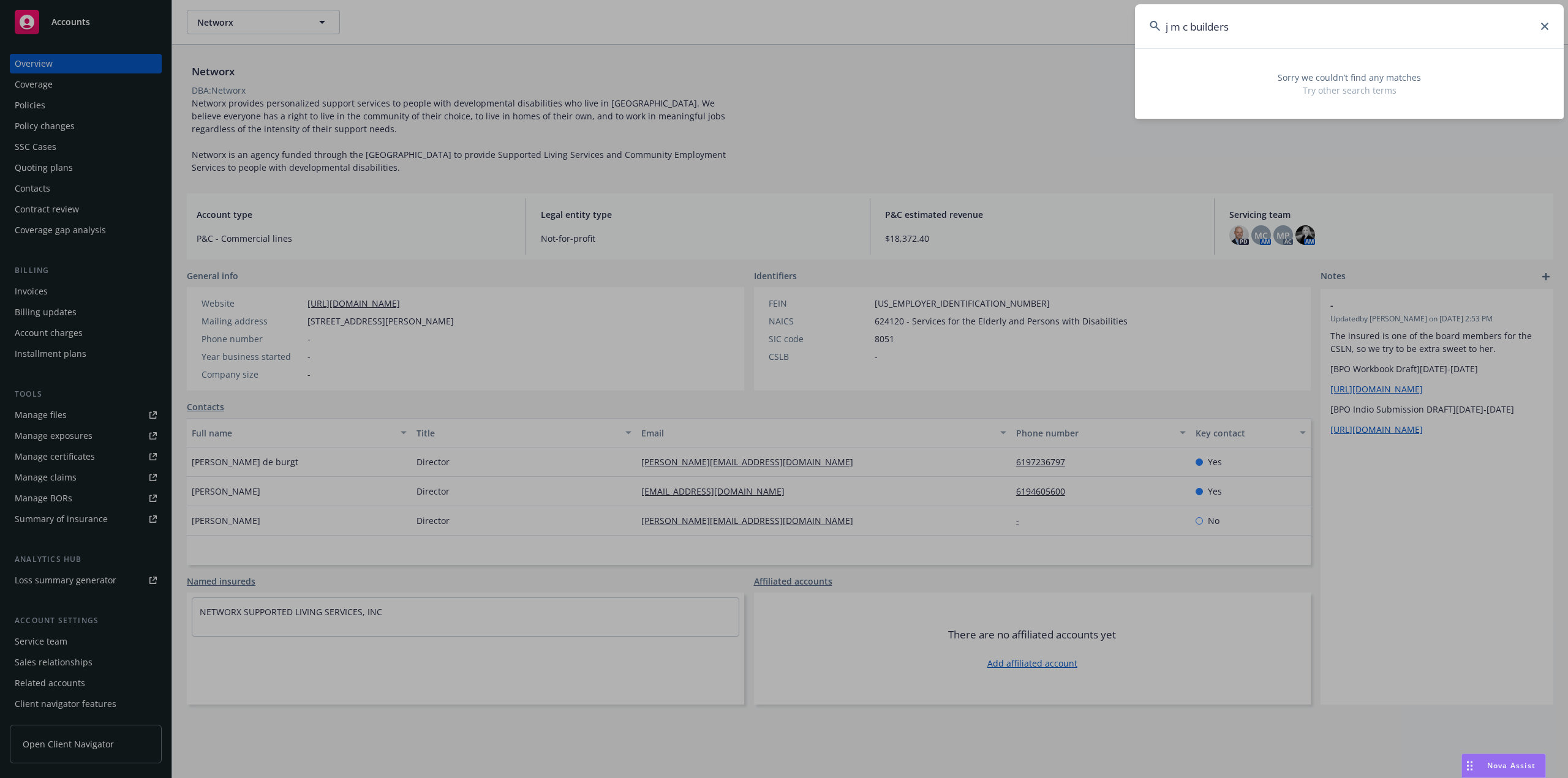
click at [1246, 33] on input "j m c builders" at bounding box center [1349, 26] width 429 height 44
drag, startPoint x: 1255, startPoint y: 31, endPoint x: 1127, endPoint y: 38, distance: 128.2
click at [1127, 38] on div "j m c builders Sorry we couldn’t find any matches Try other search terms" at bounding box center [784, 389] width 1568 height 778
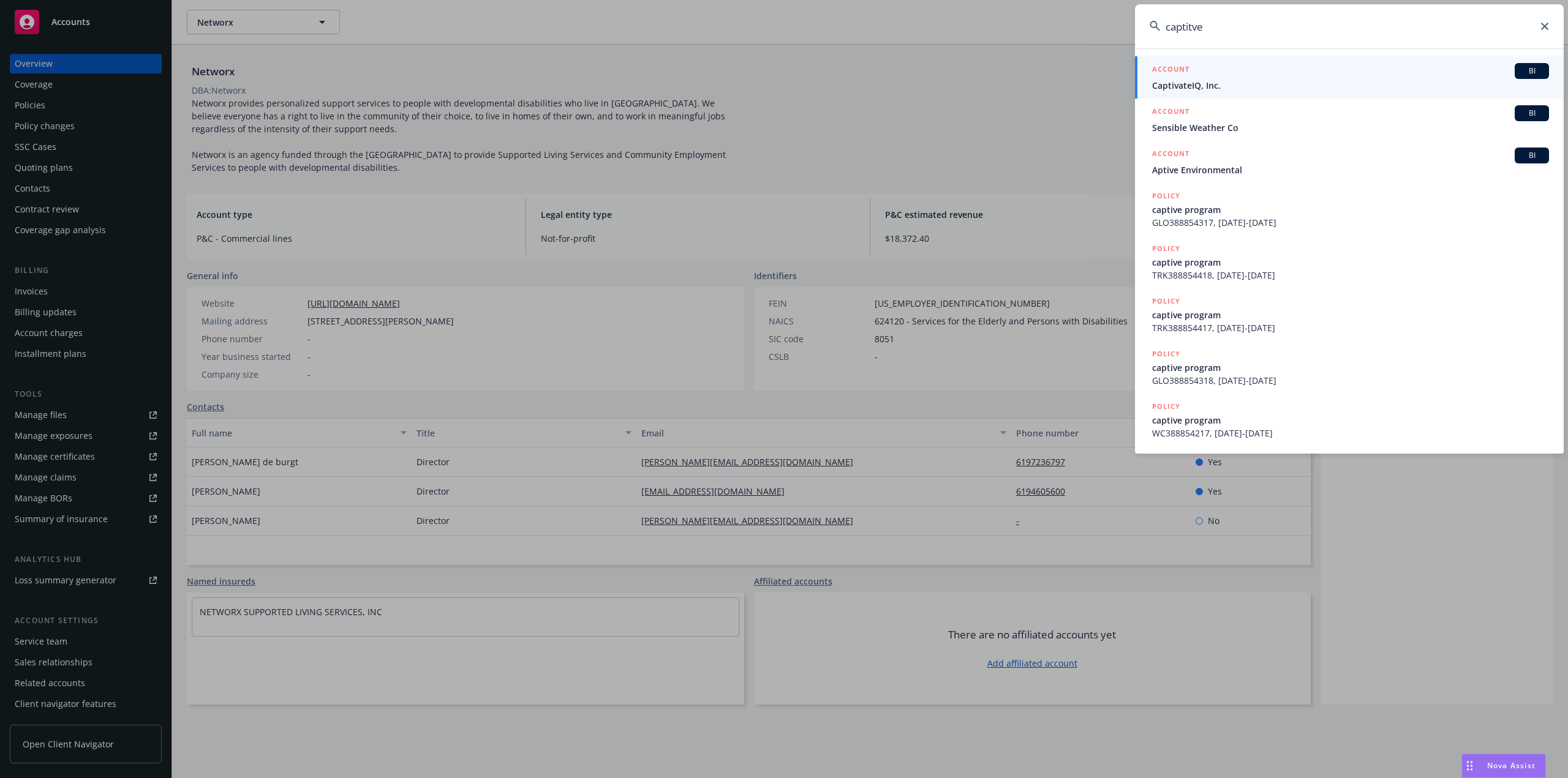
type input "captitve"
click at [1233, 84] on span "CaptivateIQ, Inc." at bounding box center [1351, 85] width 397 height 13
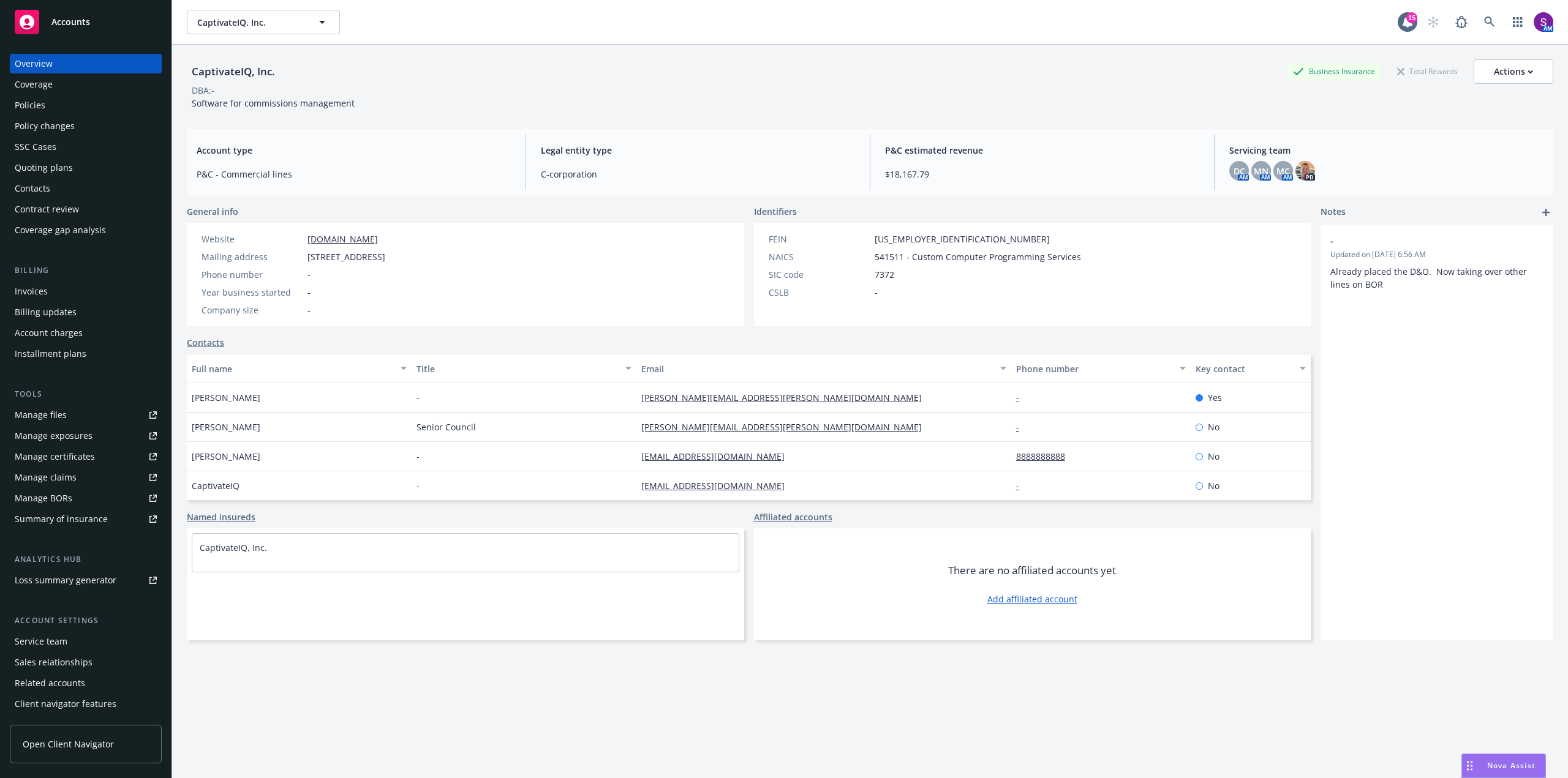
click at [62, 104] on div "Policies" at bounding box center [86, 105] width 142 height 20
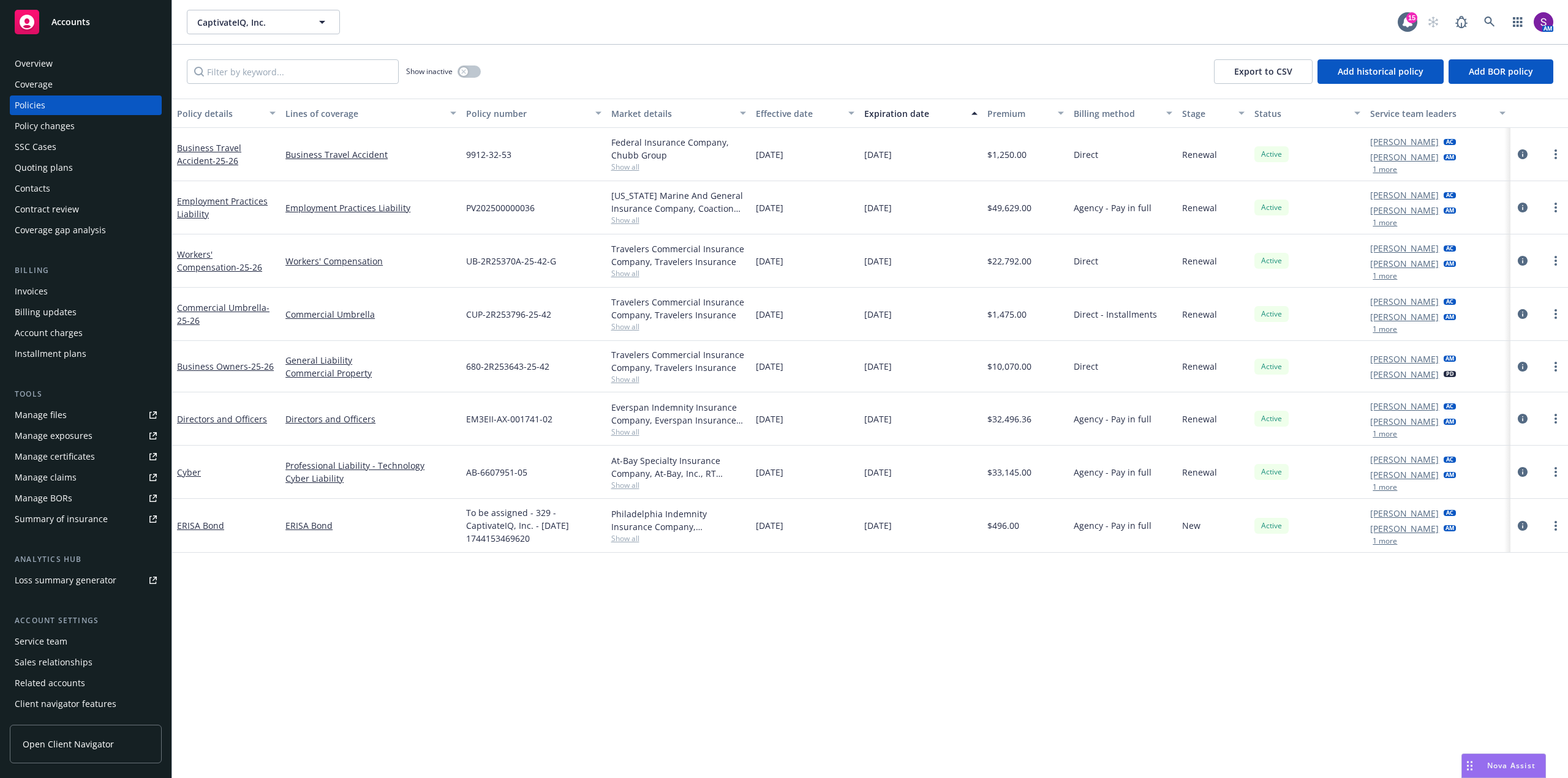
click at [47, 285] on div "Invoices" at bounding box center [86, 291] width 142 height 20
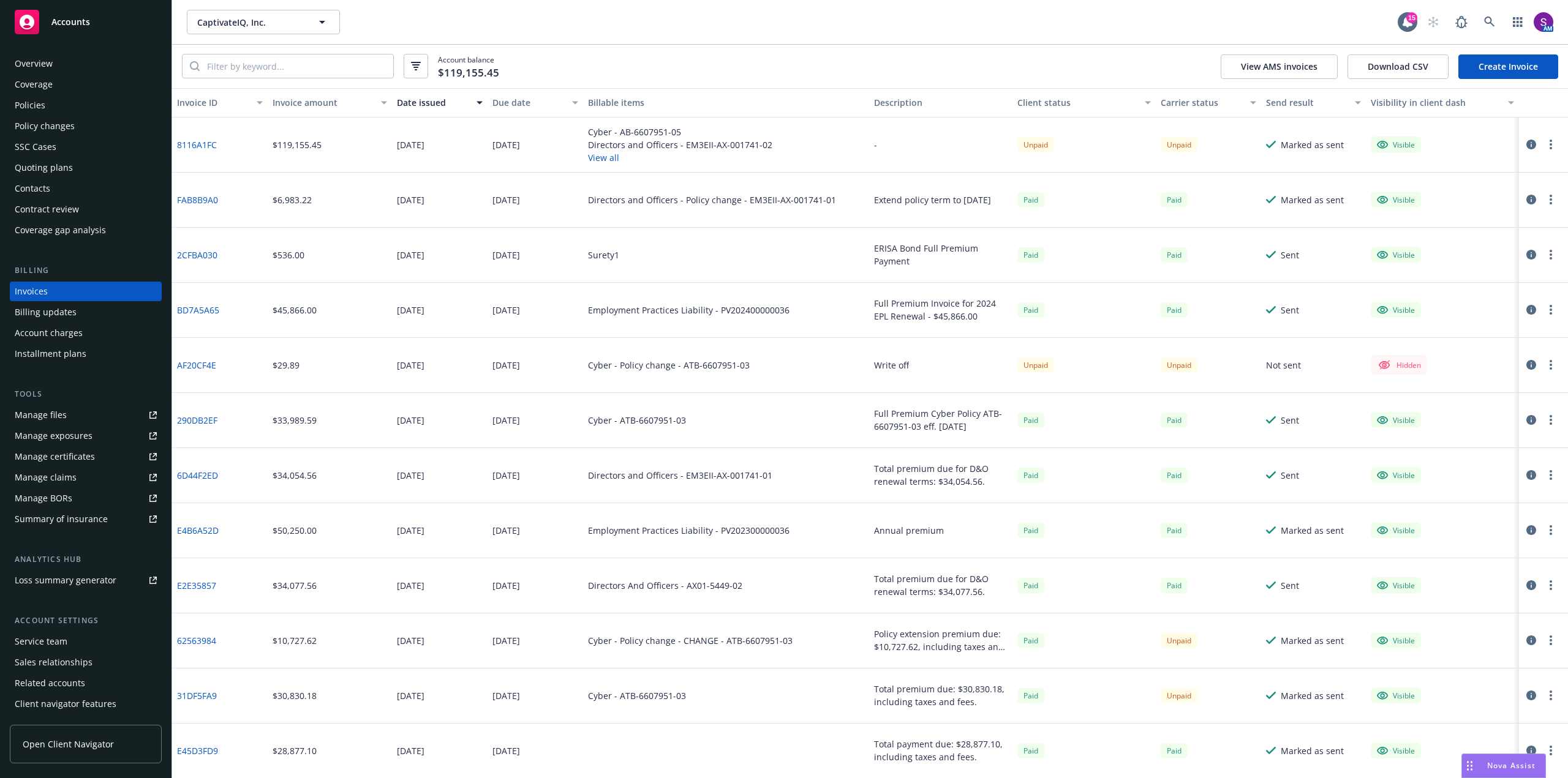
click at [597, 159] on button "View all" at bounding box center [680, 157] width 185 height 13
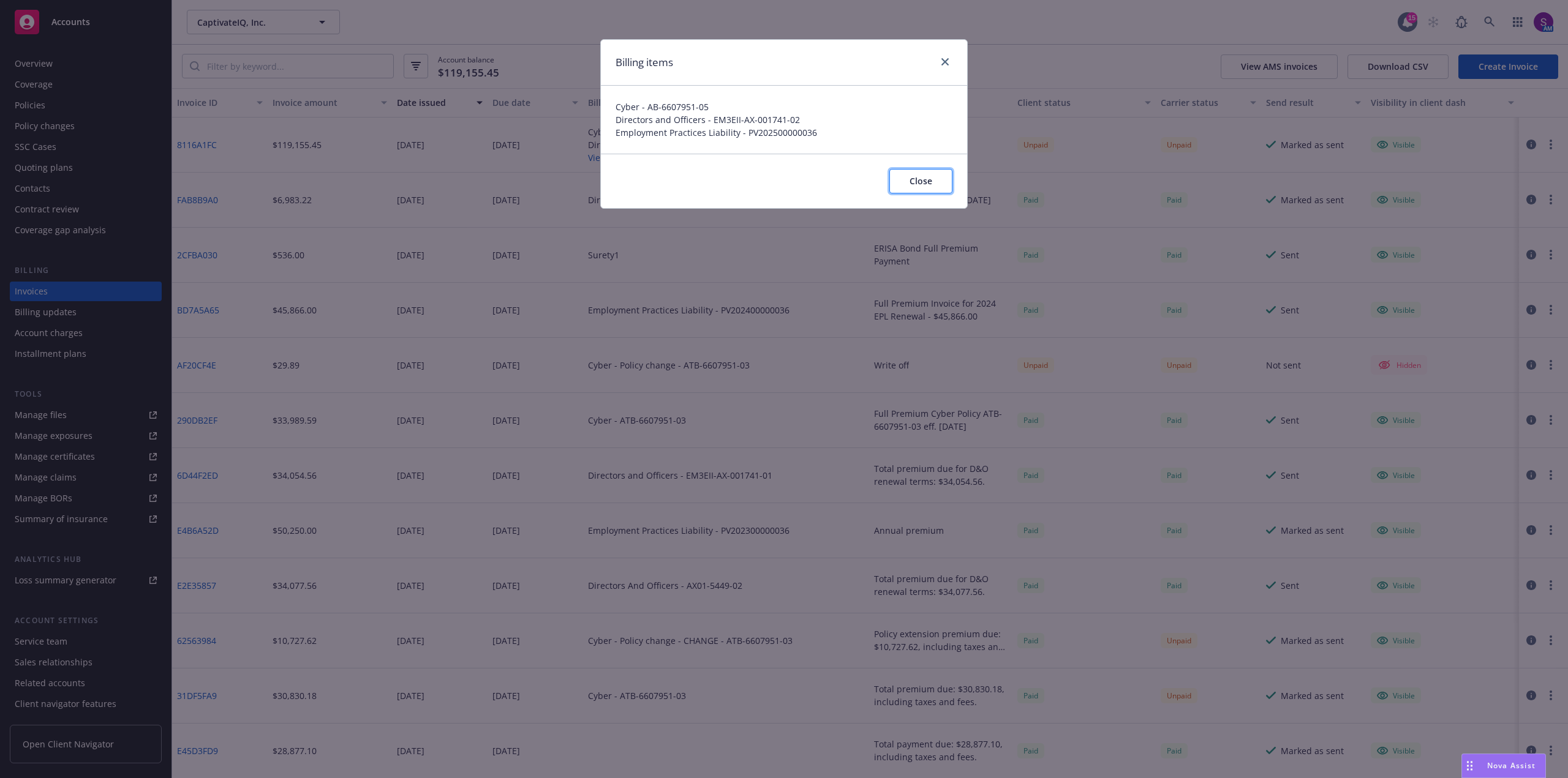
click at [906, 172] on button "Close" at bounding box center [921, 181] width 63 height 25
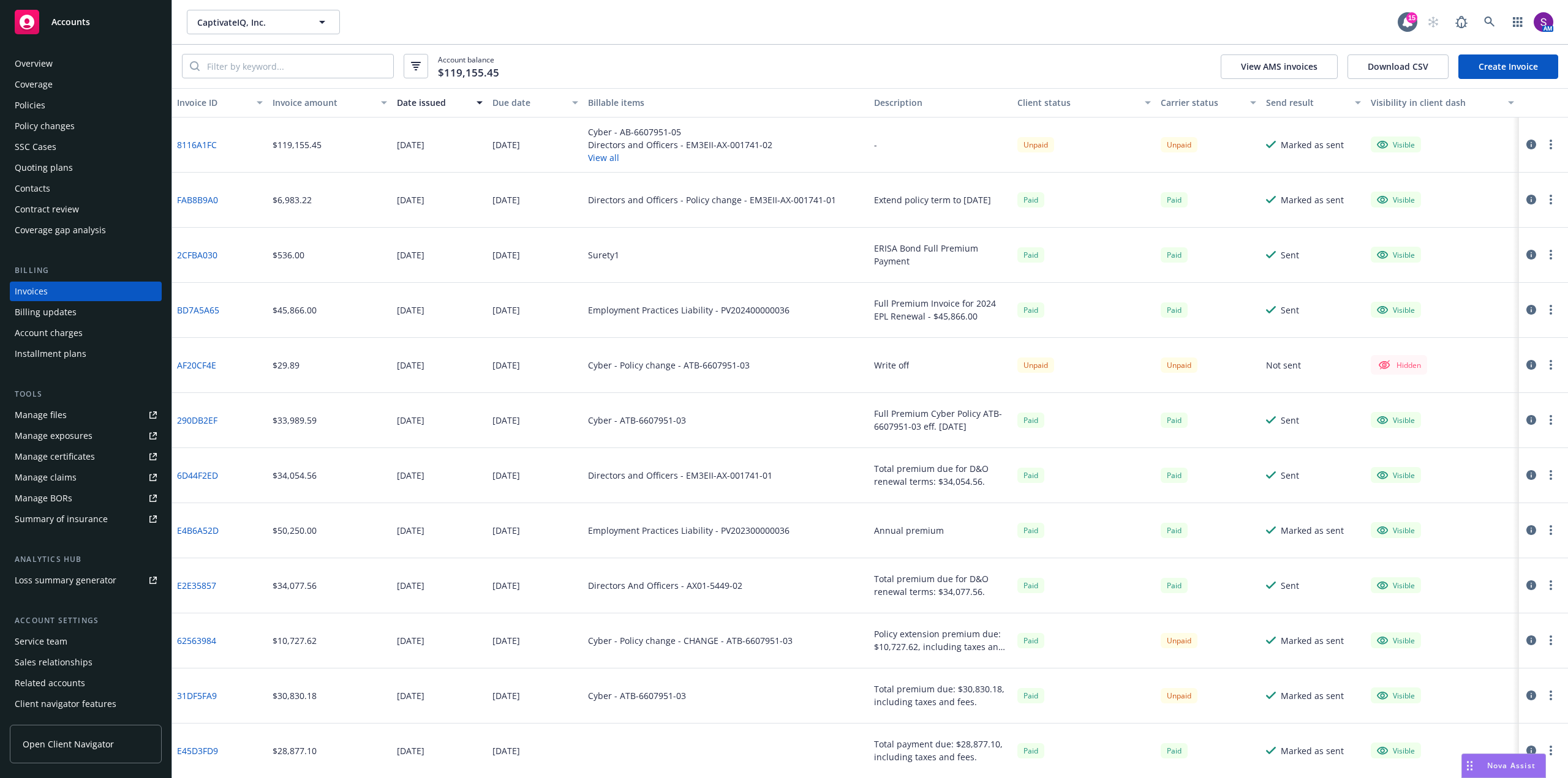
click at [513, 141] on div "08/11/2025" at bounding box center [506, 144] width 27 height 13
click at [80, 63] on div "Overview" at bounding box center [86, 63] width 142 height 20
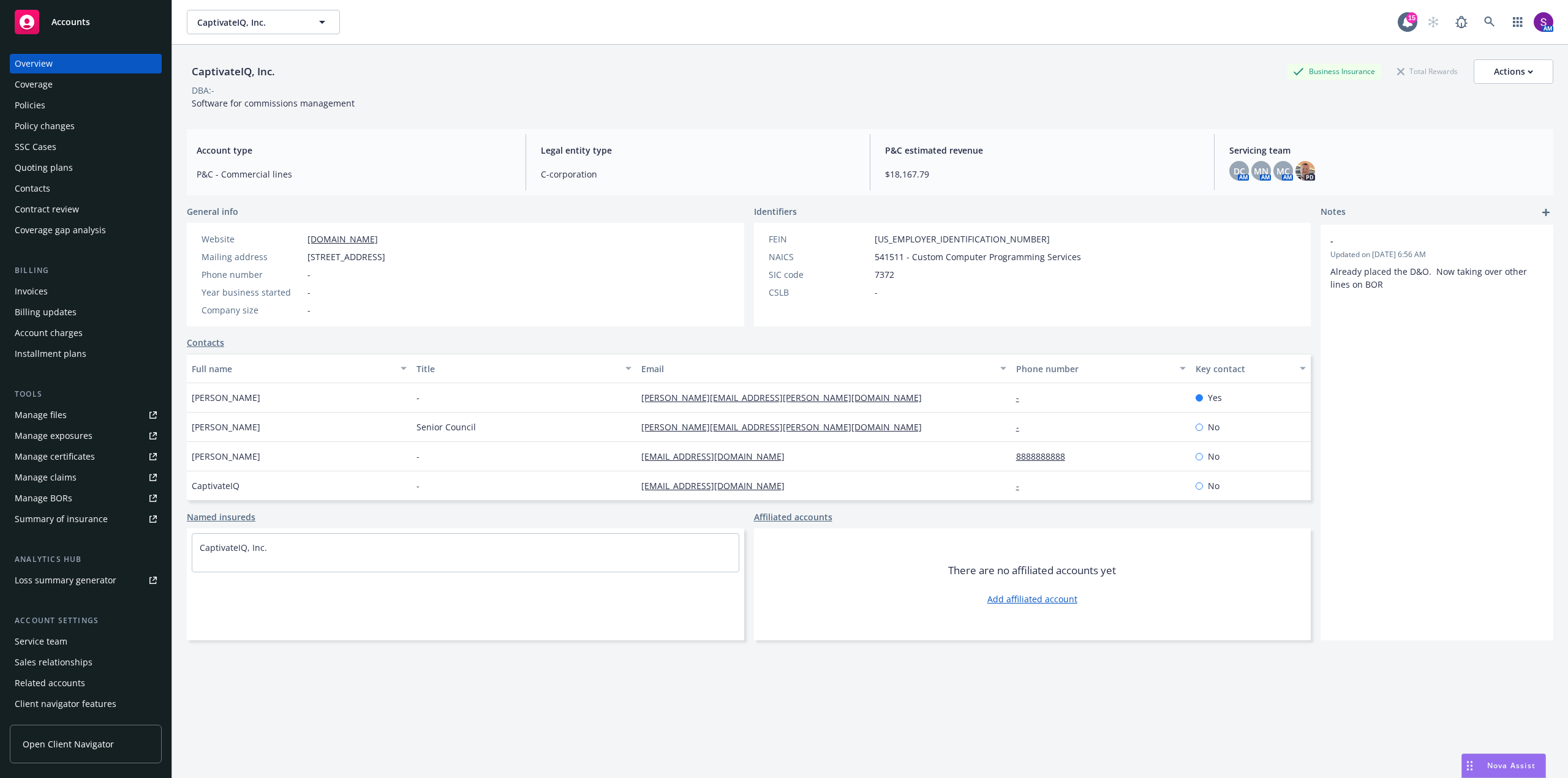
click at [60, 106] on div "Policies" at bounding box center [86, 105] width 142 height 20
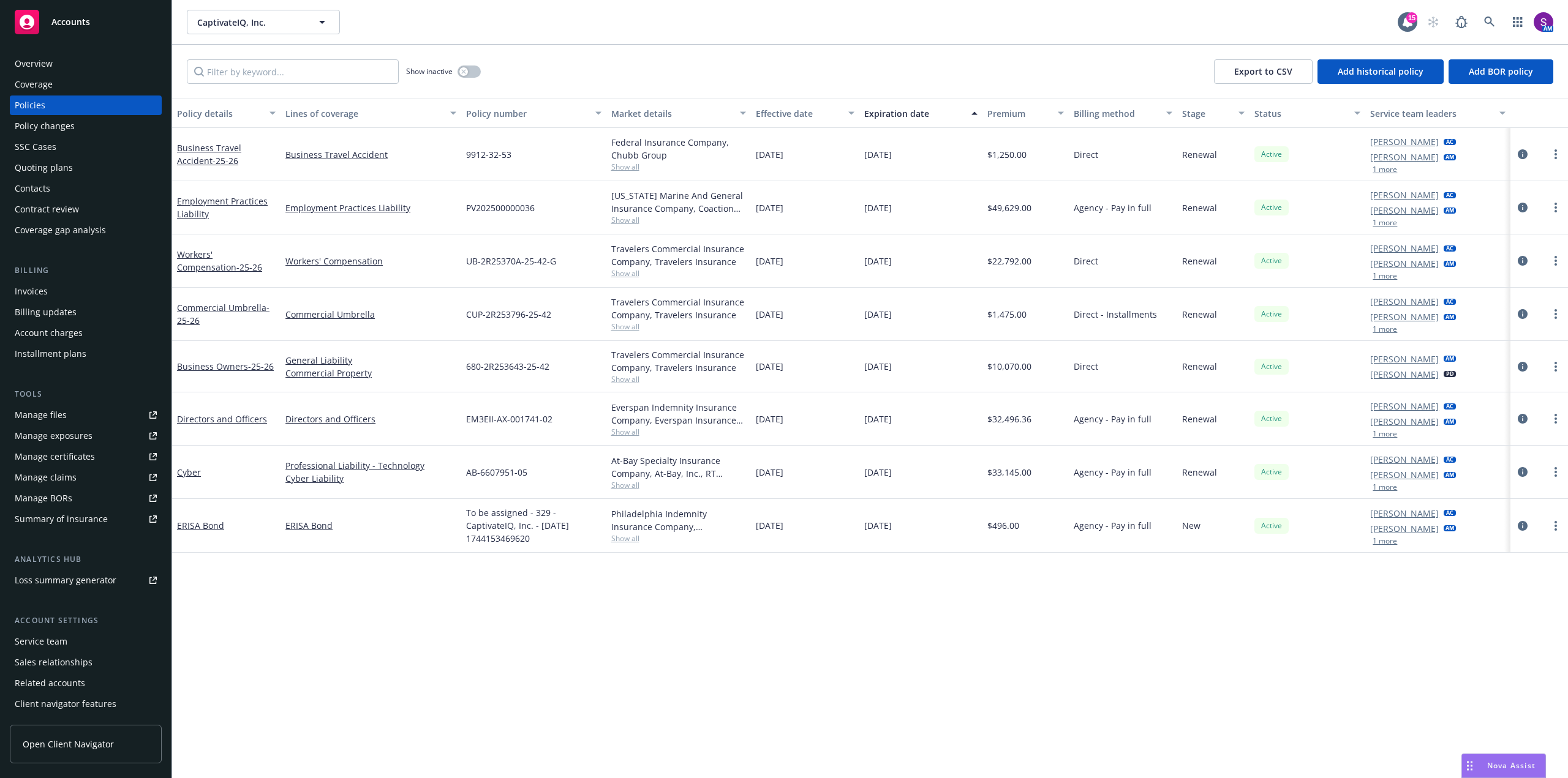
click at [44, 289] on div "Invoices" at bounding box center [31, 291] width 33 height 20
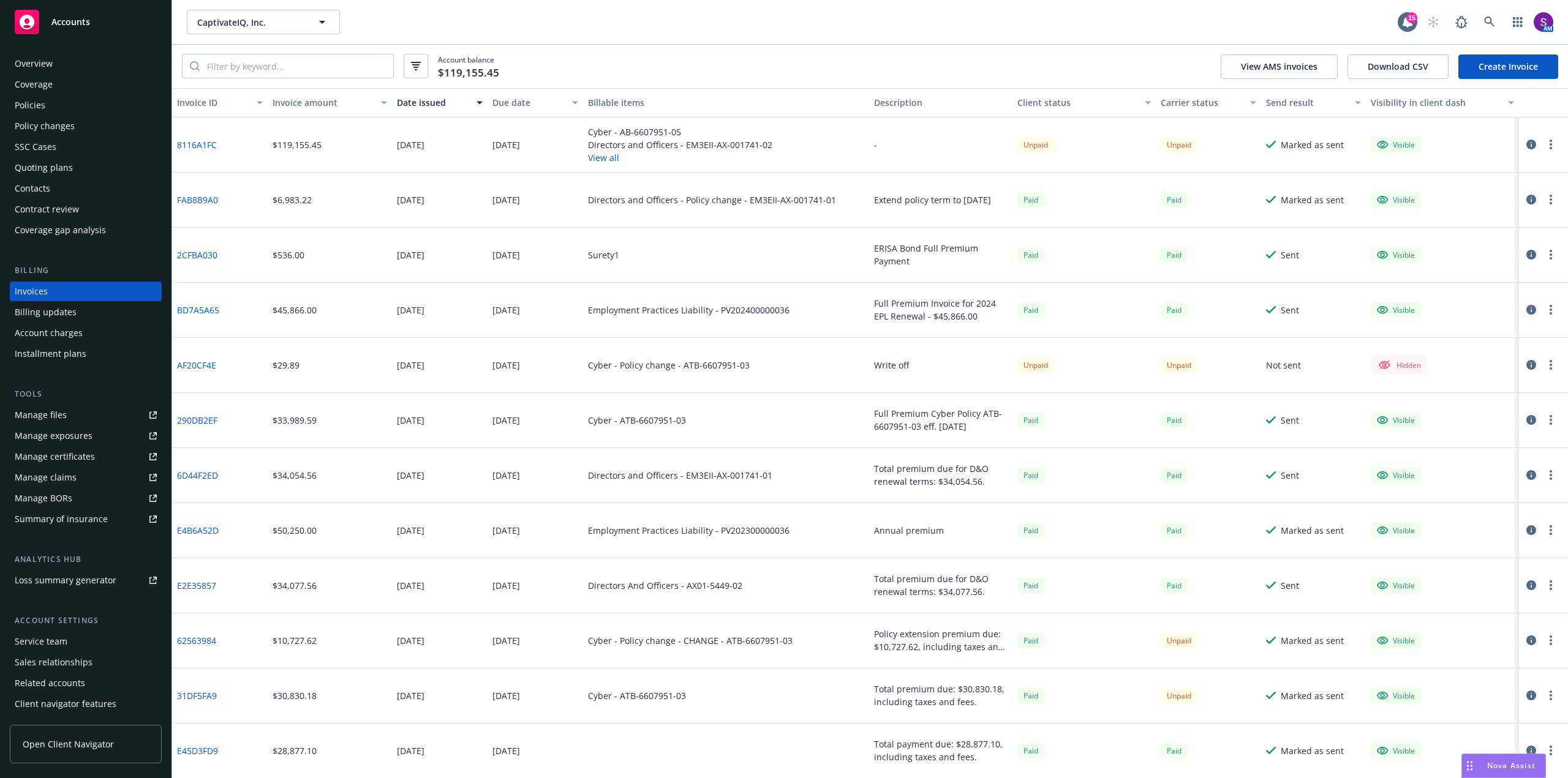
click at [1526, 142] on icon "button" at bounding box center [1531, 144] width 10 height 10
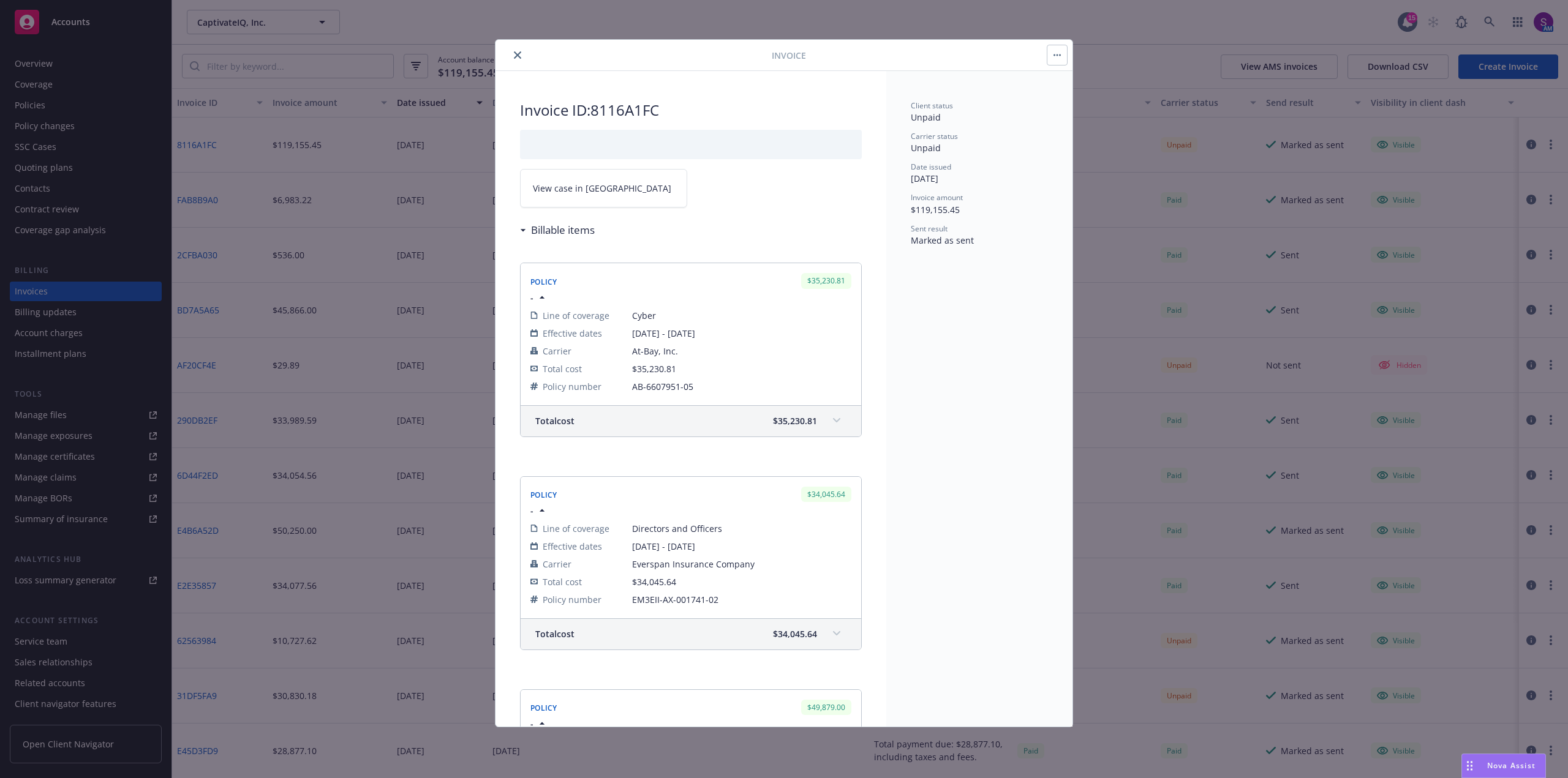
click at [525, 54] on div at bounding box center [636, 55] width 271 height 15
click at [511, 51] on button "close" at bounding box center [518, 55] width 15 height 15
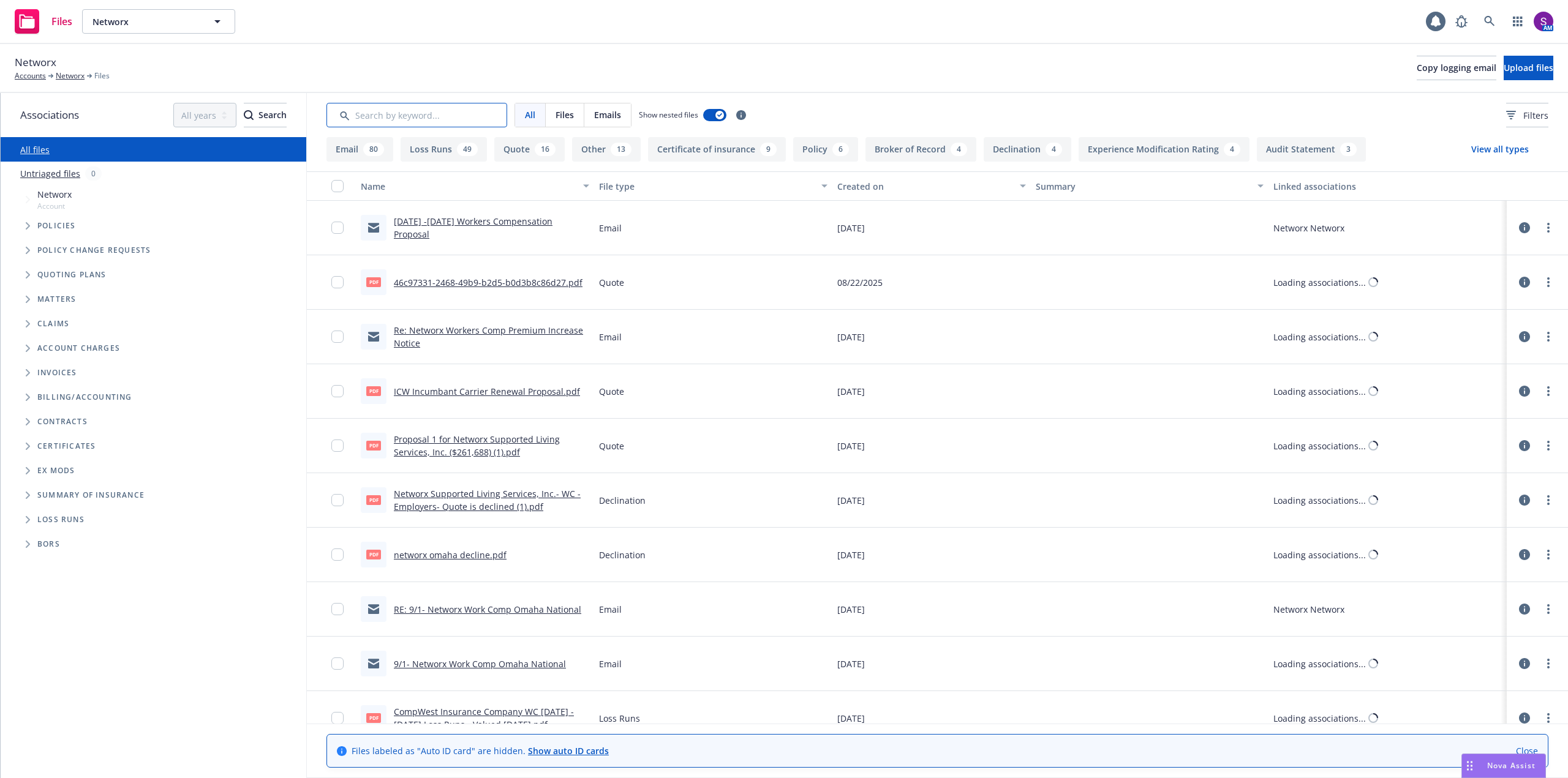
click at [422, 114] on input "Search by keyword..." at bounding box center [416, 115] width 181 height 25
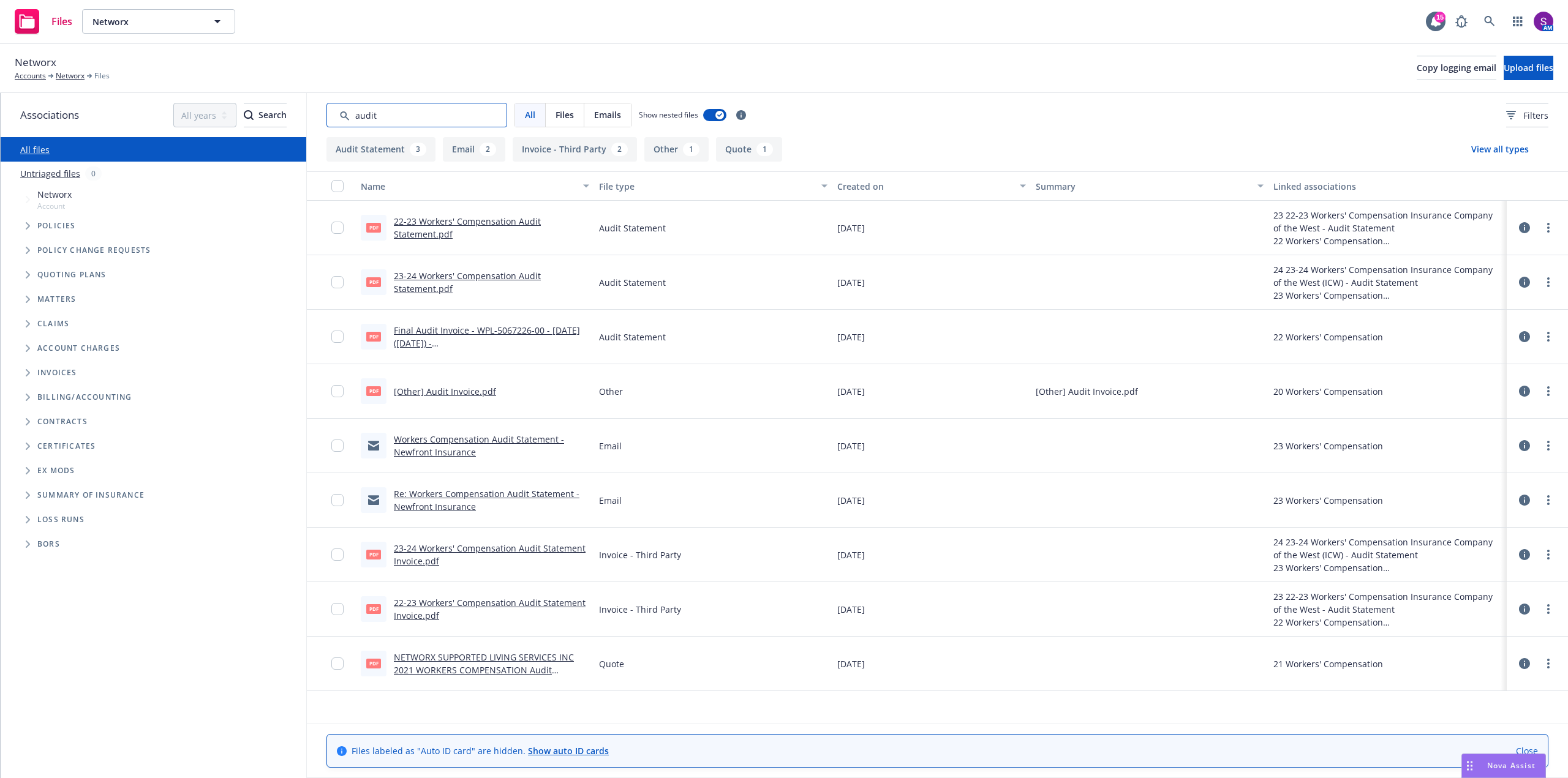
type input "audit"
click at [435, 226] on link "22-23 Workers' Compensation Audit Statement.pdf" at bounding box center [467, 228] width 147 height 25
click at [1481, 14] on link at bounding box center [1490, 21] width 25 height 25
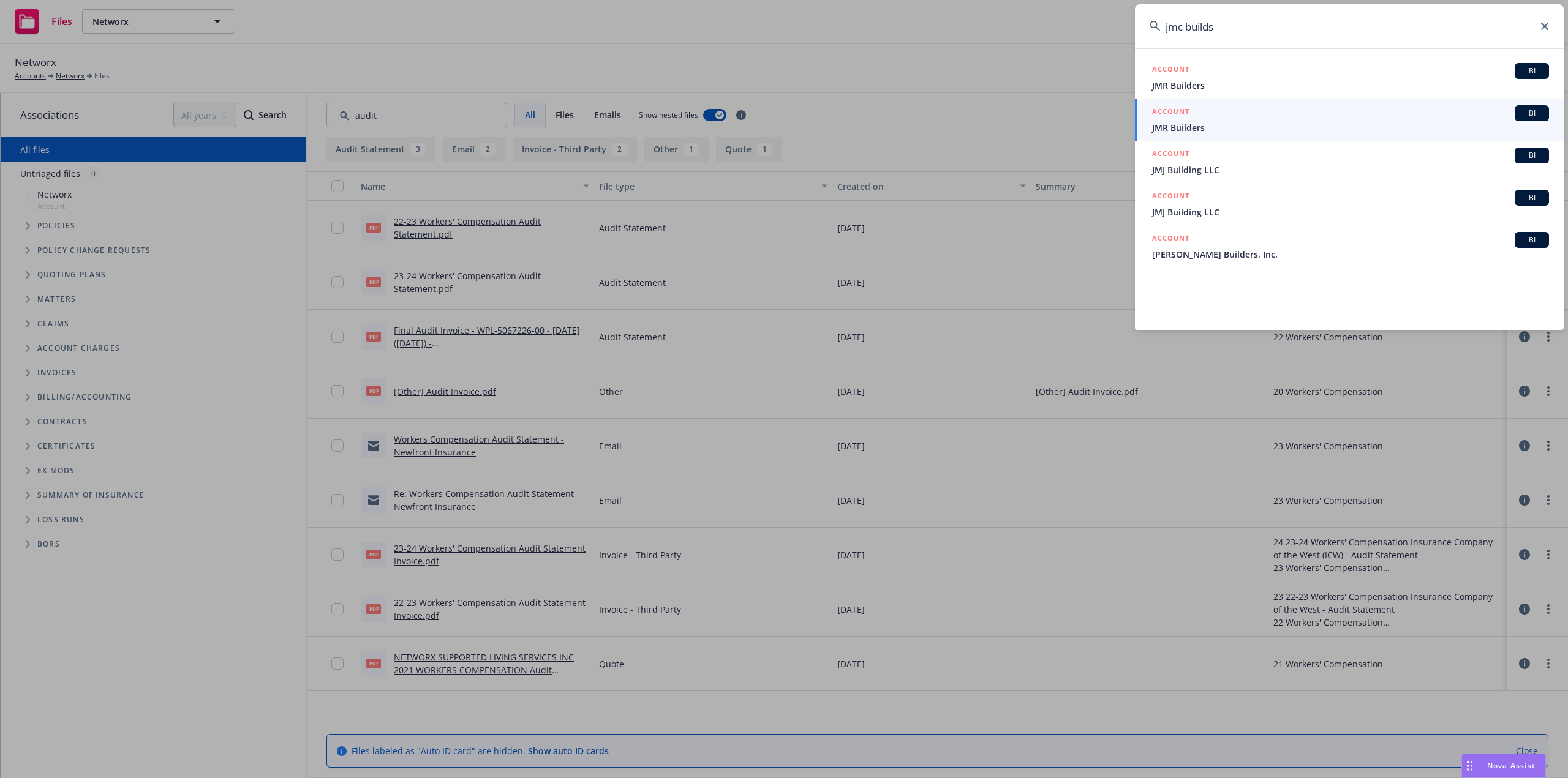
type input "jmc builds"
drag, startPoint x: 1246, startPoint y: 26, endPoint x: 1049, endPoint y: 37, distance: 197.3
click at [1049, 37] on div "jmc builds ACCOUNT BI JMR Builders ACCOUNT BI JMR Builders ACCOUNT BI JMJ Build…" at bounding box center [784, 389] width 1568 height 778
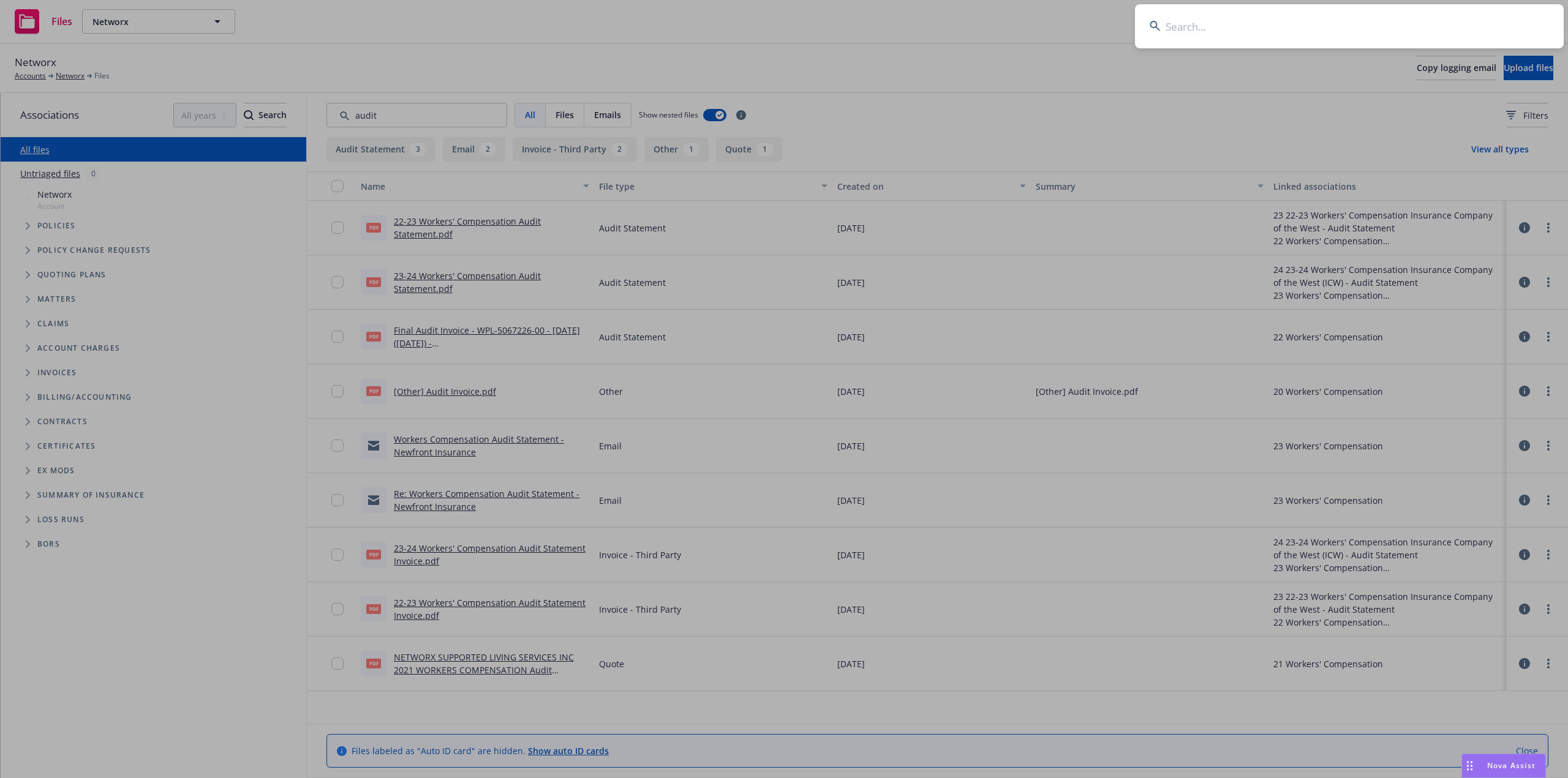
paste input "[EMAIL_ADDRESS][DOMAIN_NAME]"
type input "[EMAIL_ADDRESS][DOMAIN_NAME]"
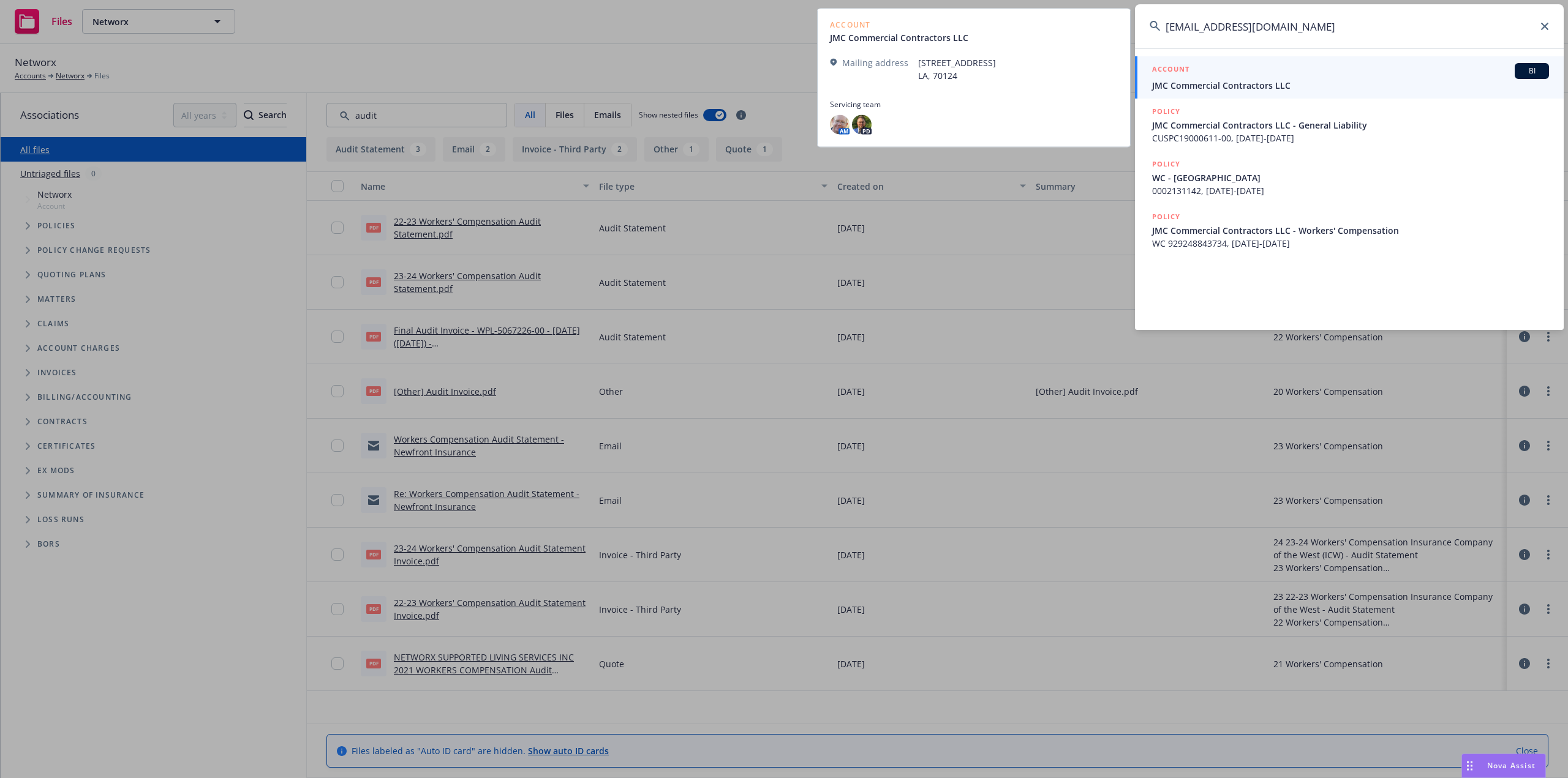
click at [1267, 85] on span "JMC Commercial Contractors LLC" at bounding box center [1351, 85] width 397 height 13
